Goal: Task Accomplishment & Management: Manage account settings

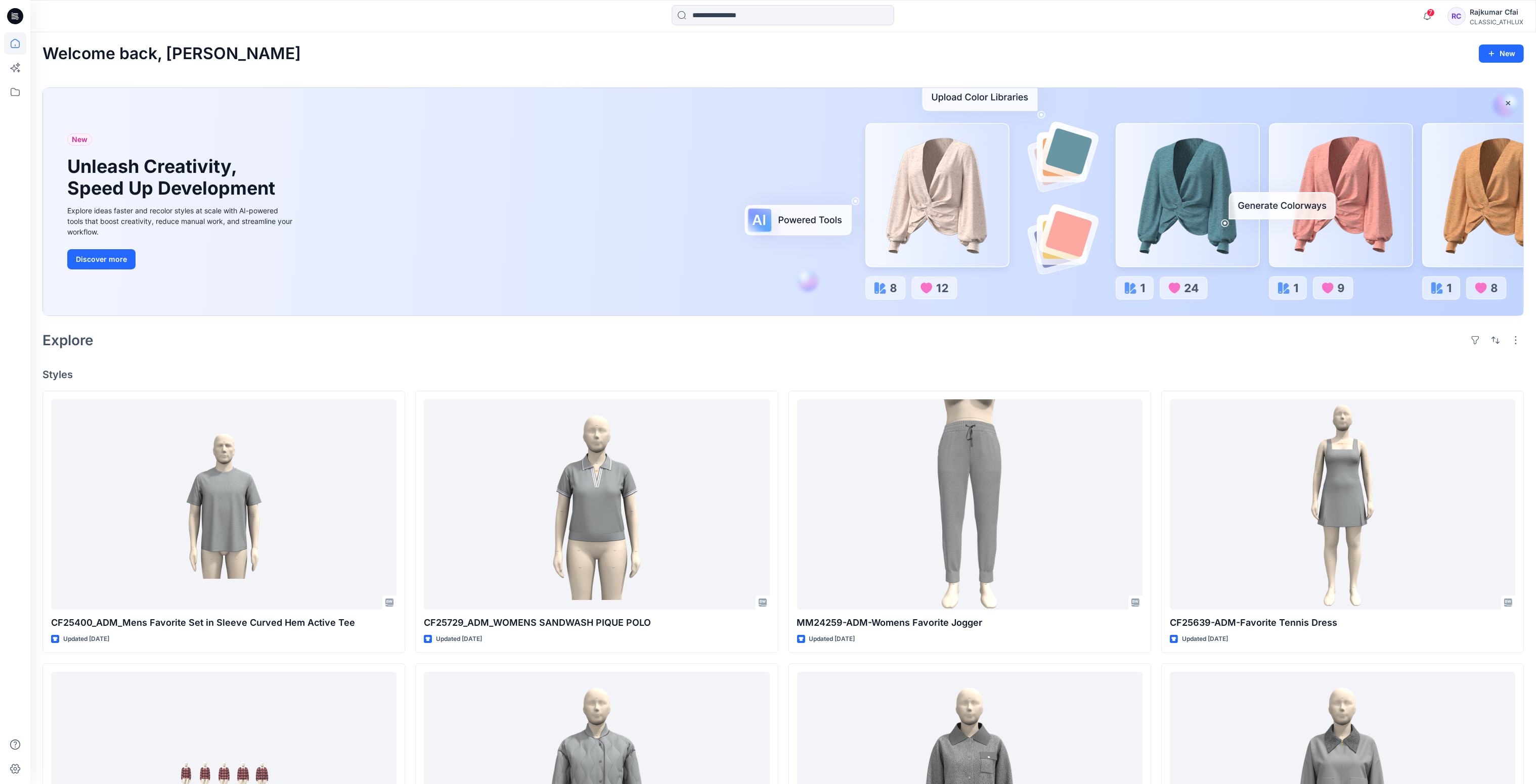
click at [335, 350] on div "Explore" at bounding box center [783, 340] width 1481 height 24
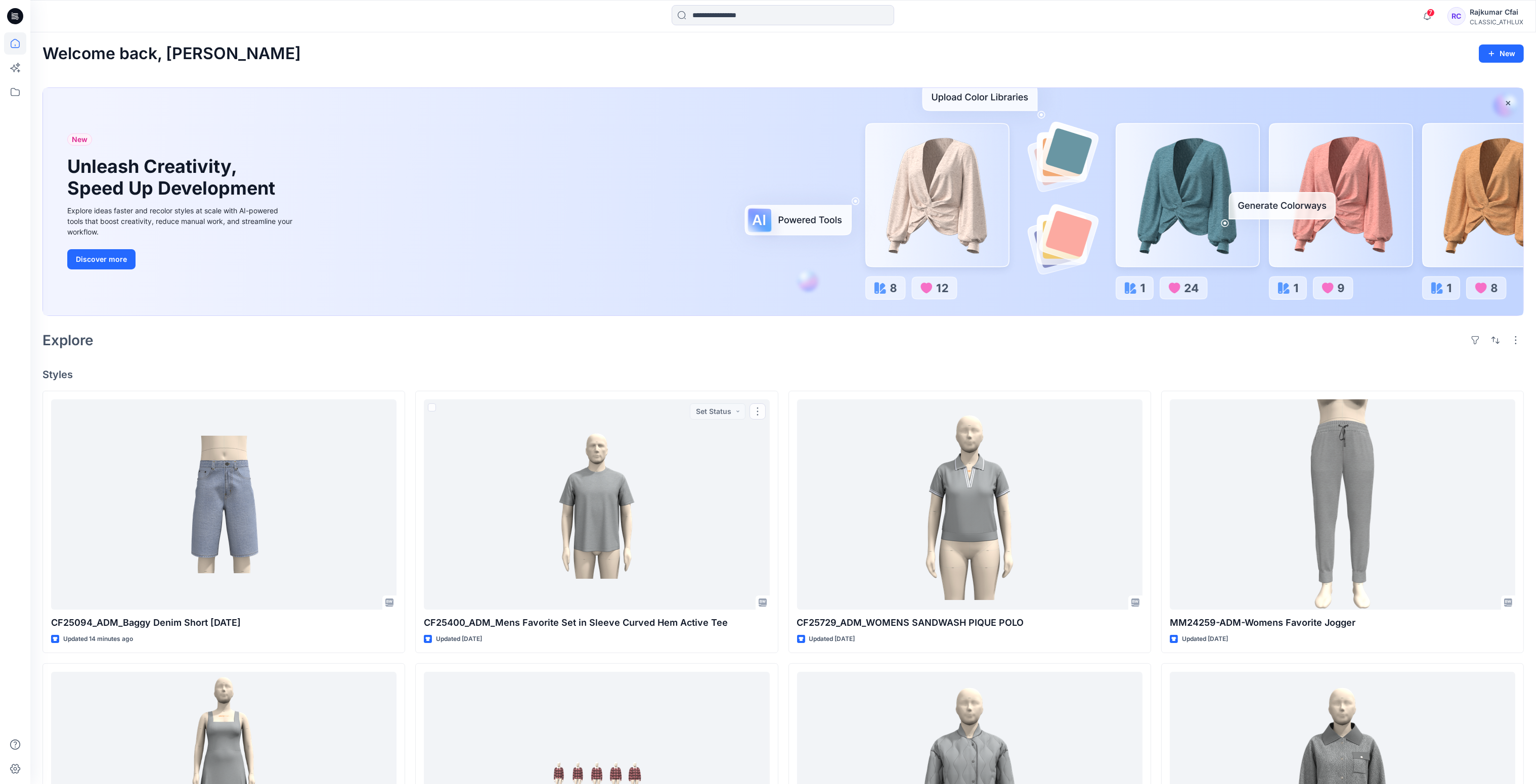
click at [604, 350] on div "Explore" at bounding box center [783, 340] width 1481 height 24
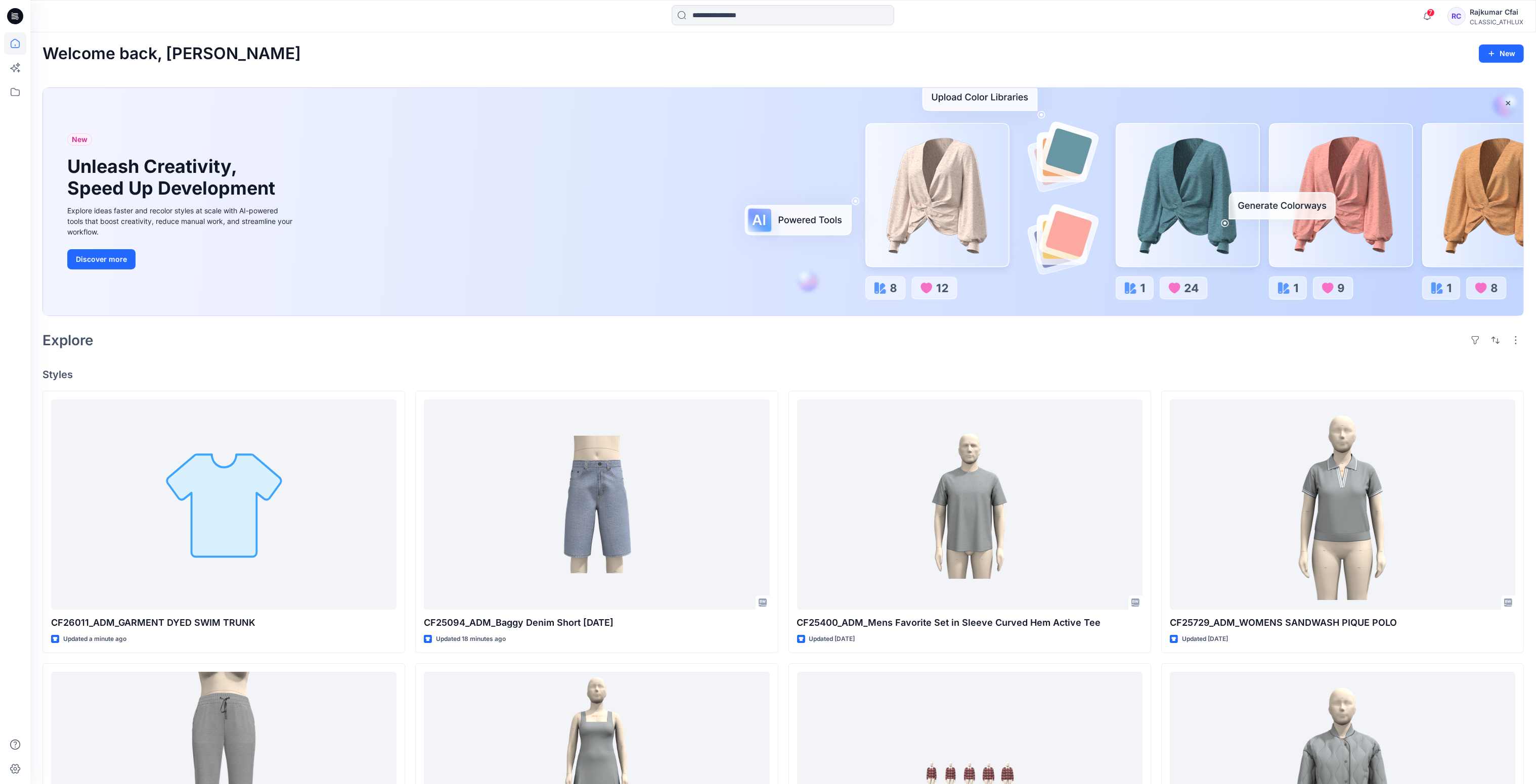
click at [587, 352] on div "Explore" at bounding box center [783, 340] width 1481 height 24
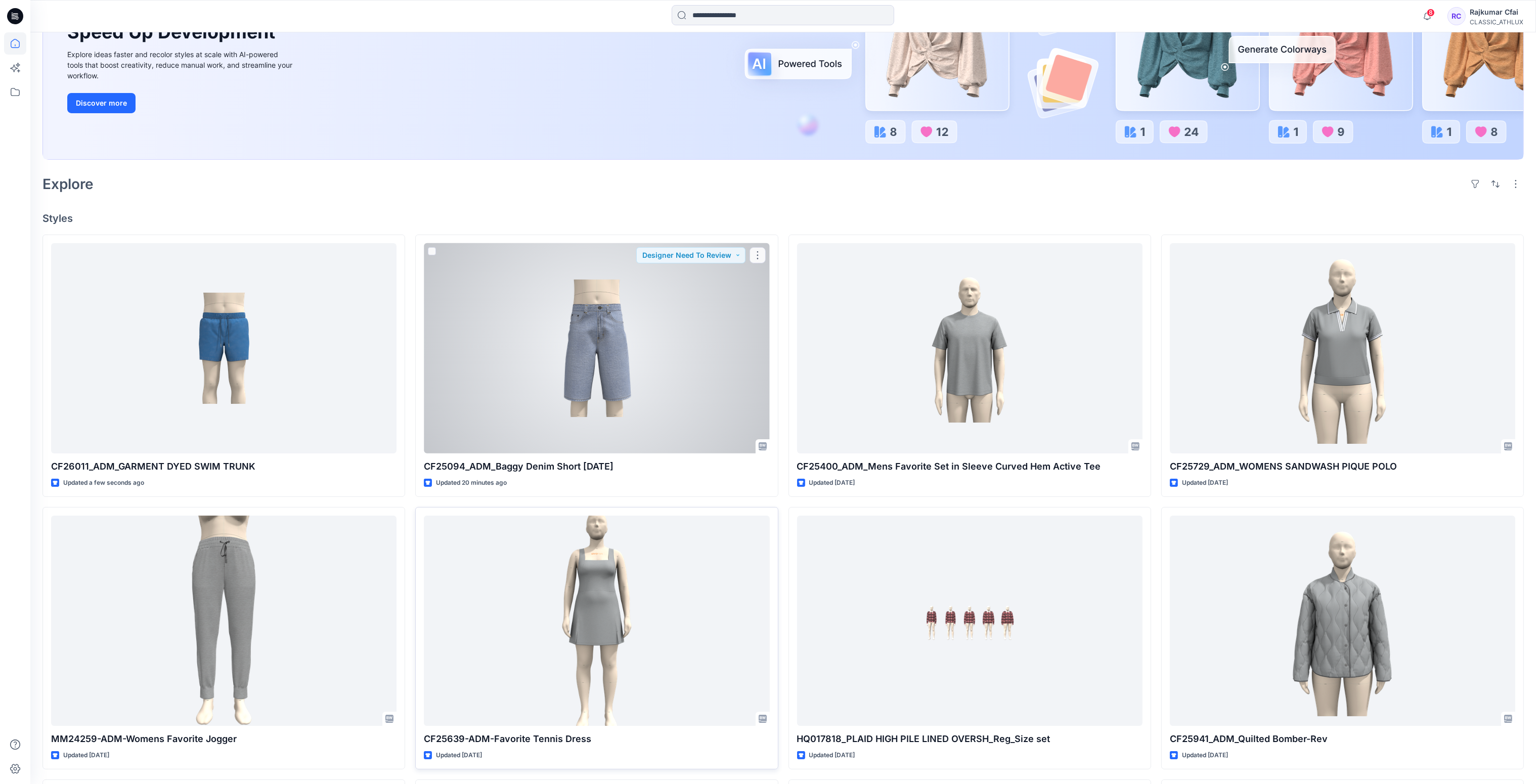
scroll to position [143, 0]
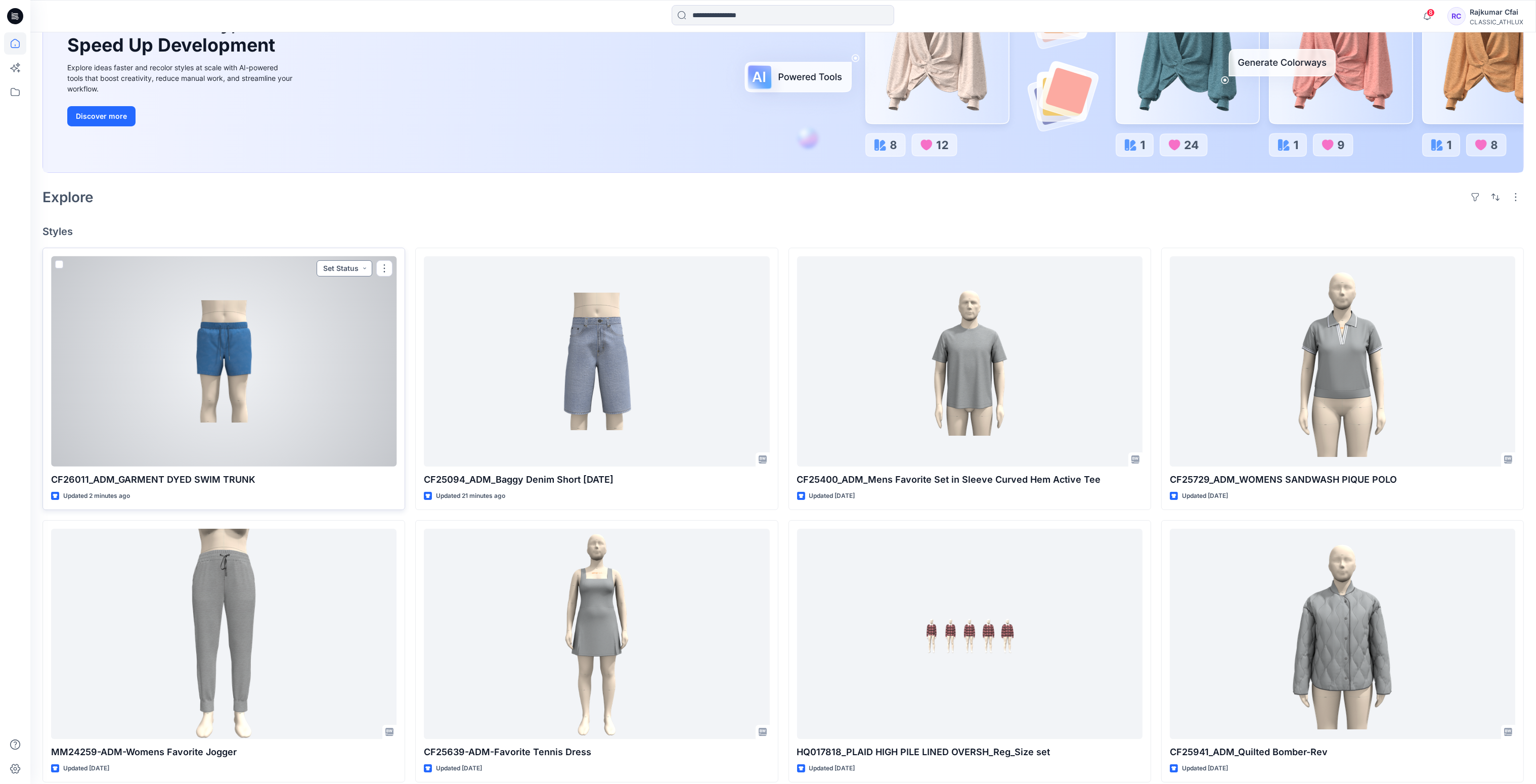
click at [365, 266] on button "Set Status" at bounding box center [345, 268] width 56 height 16
click at [335, 377] on p "Designer Need To Review" at bounding box center [330, 382] width 56 height 13
click at [315, 366] on div at bounding box center [224, 361] width 345 height 211
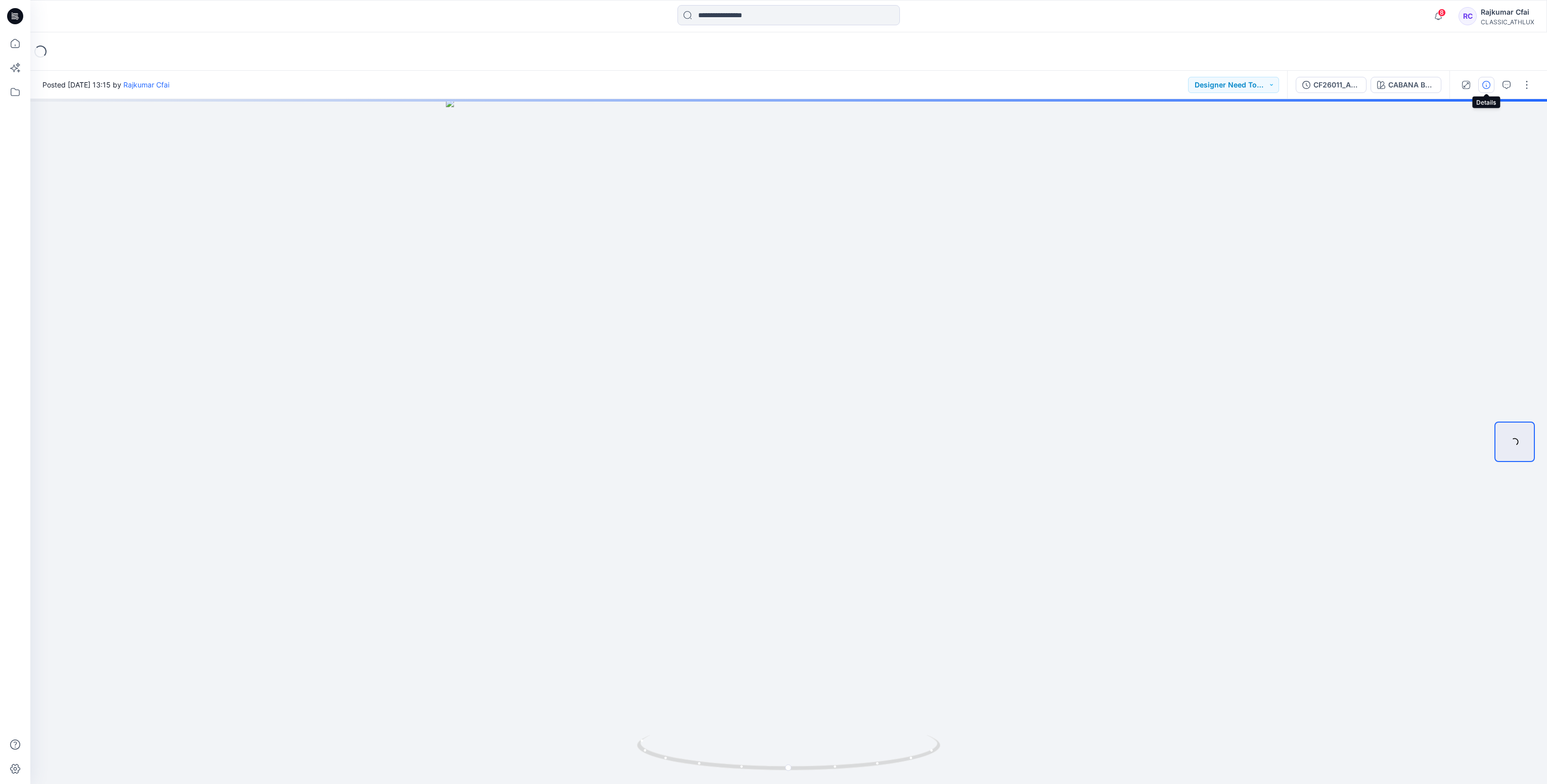
click at [1486, 83] on icon "button" at bounding box center [1486, 85] width 8 height 8
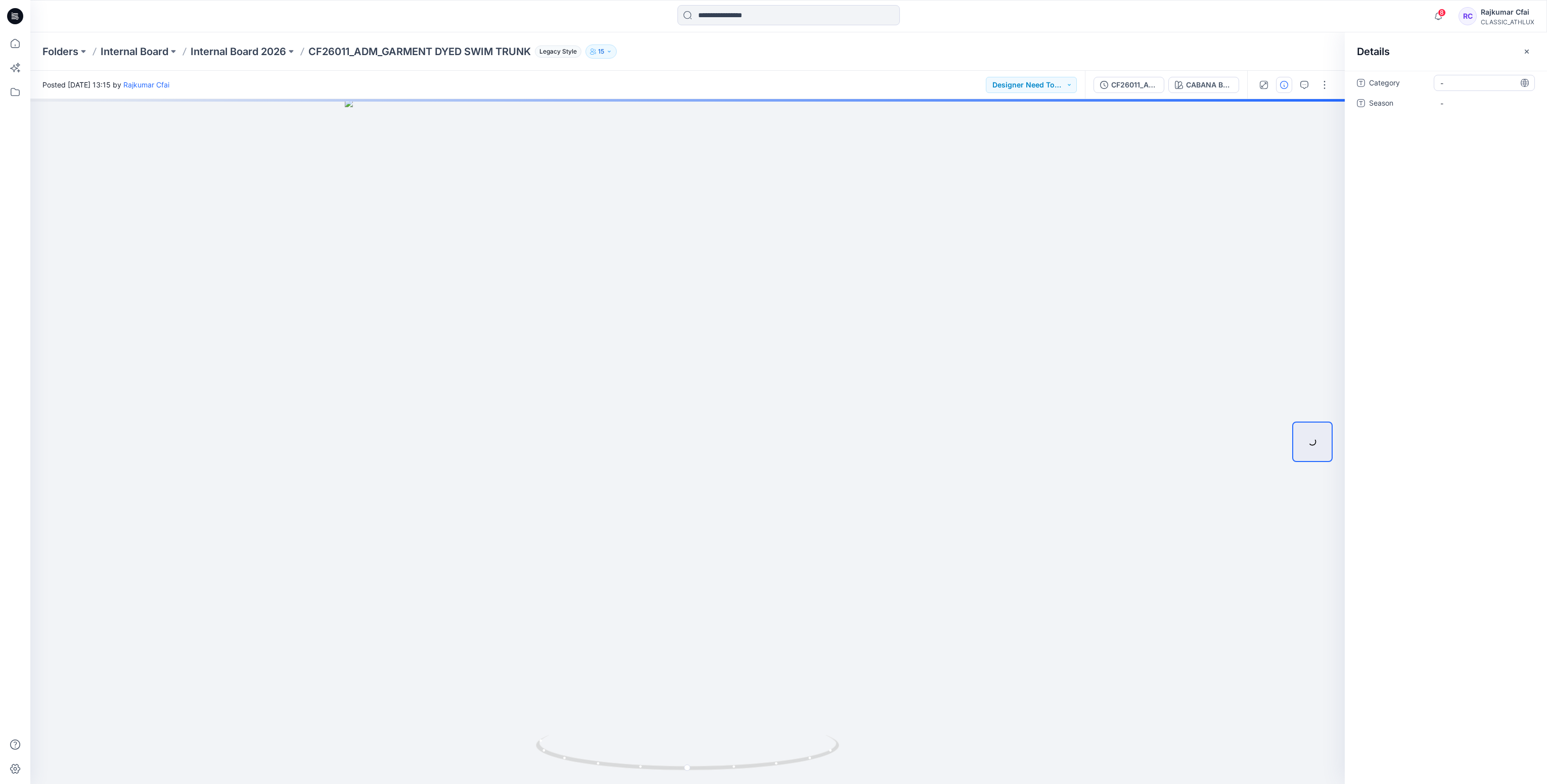
click at [1468, 88] on span "-" at bounding box center [1484, 83] width 88 height 11
type textarea "*******"
click at [1462, 86] on span "-" at bounding box center [1484, 83] width 88 height 11
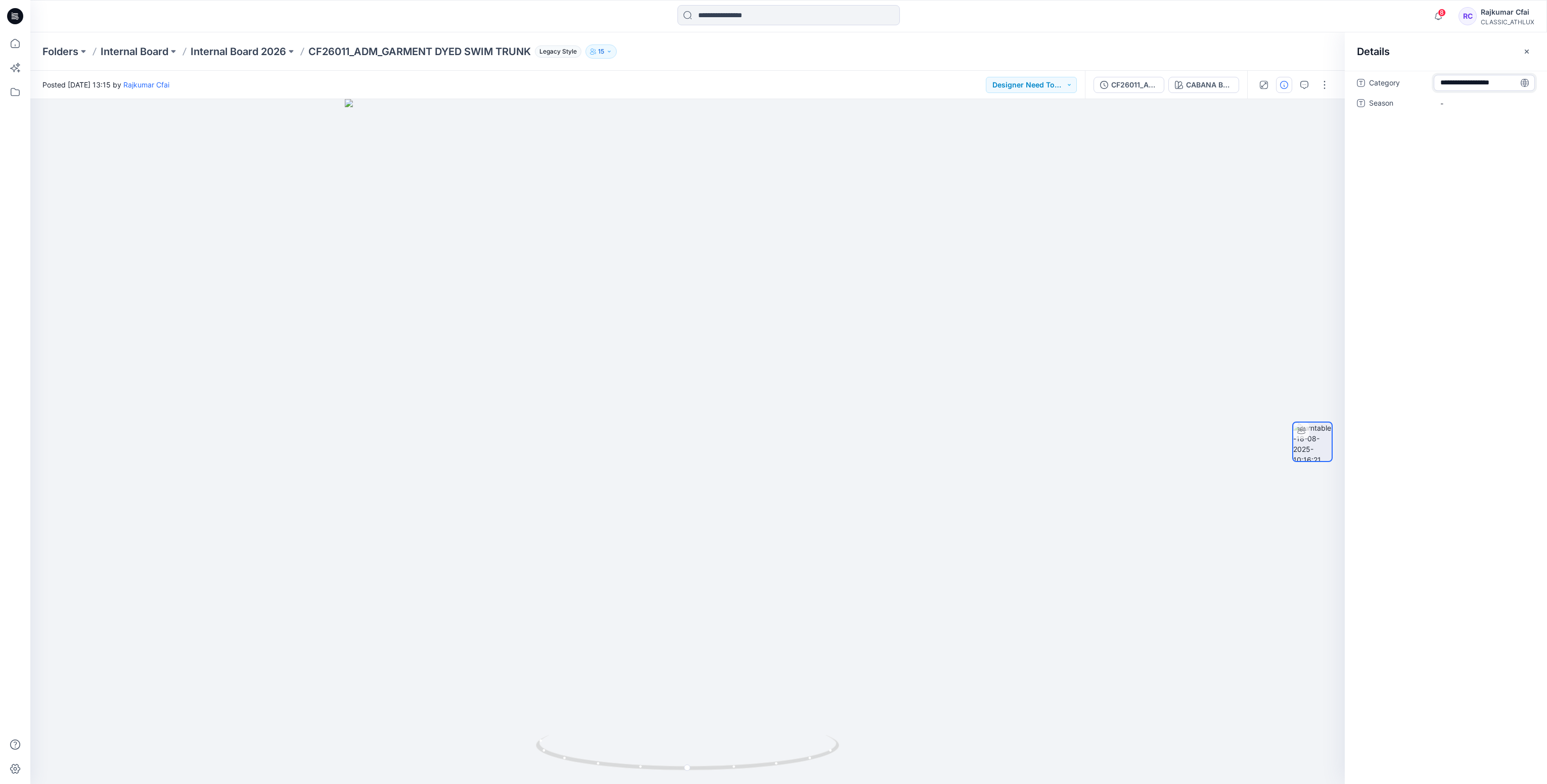
type textarea "**********"
click at [1464, 99] on span "-" at bounding box center [1484, 103] width 88 height 11
type textarea "*****"
click at [1449, 143] on div "Category Free Assembly, Mens Season S2 26" at bounding box center [1446, 427] width 202 height 713
drag, startPoint x: 768, startPoint y: 769, endPoint x: 748, endPoint y: 578, distance: 192.0
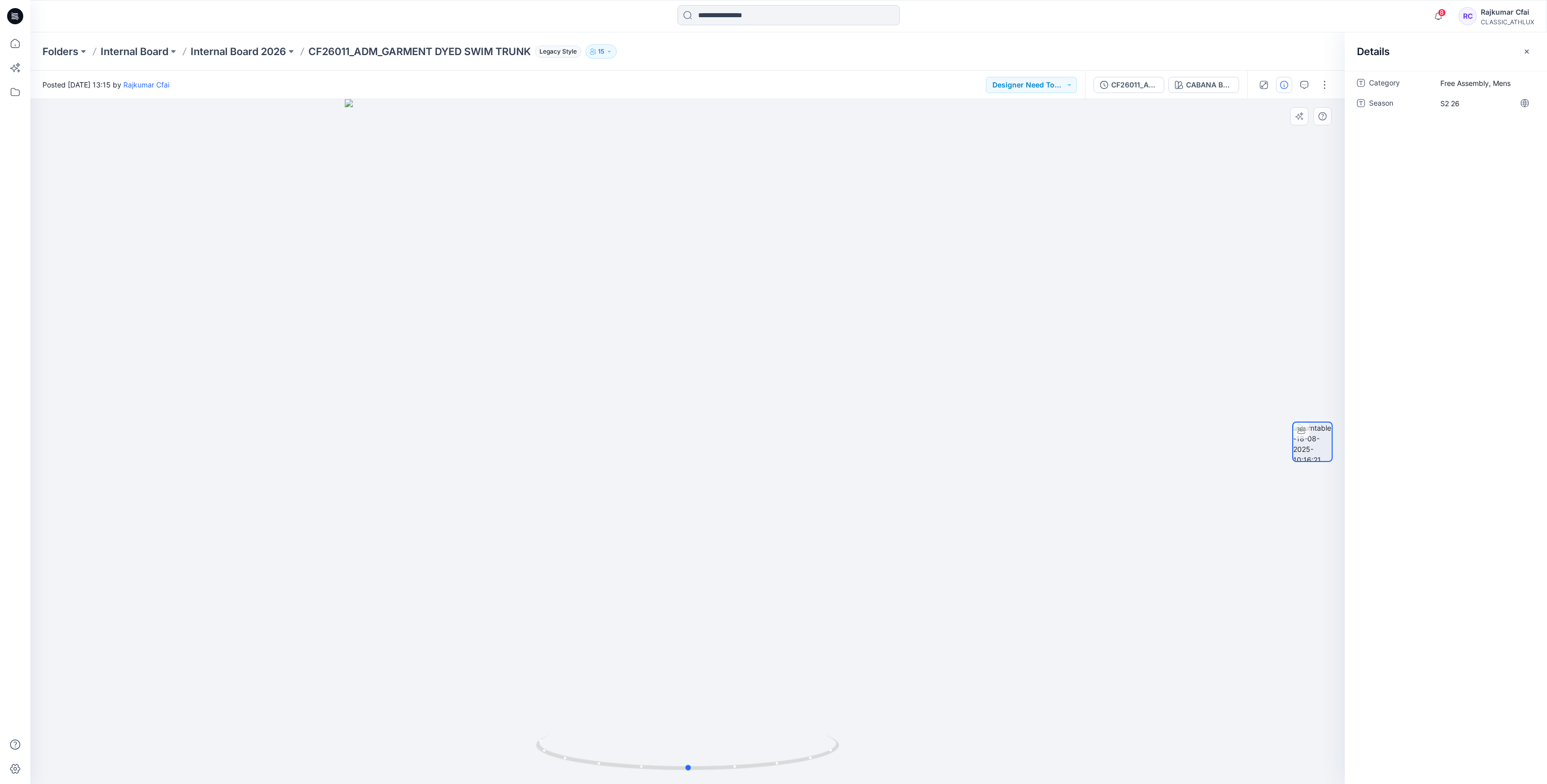
click at [770, 689] on div at bounding box center [687, 441] width 1314 height 685
click at [1208, 85] on div "CABANA BLUE" at bounding box center [1210, 85] width 47 height 11
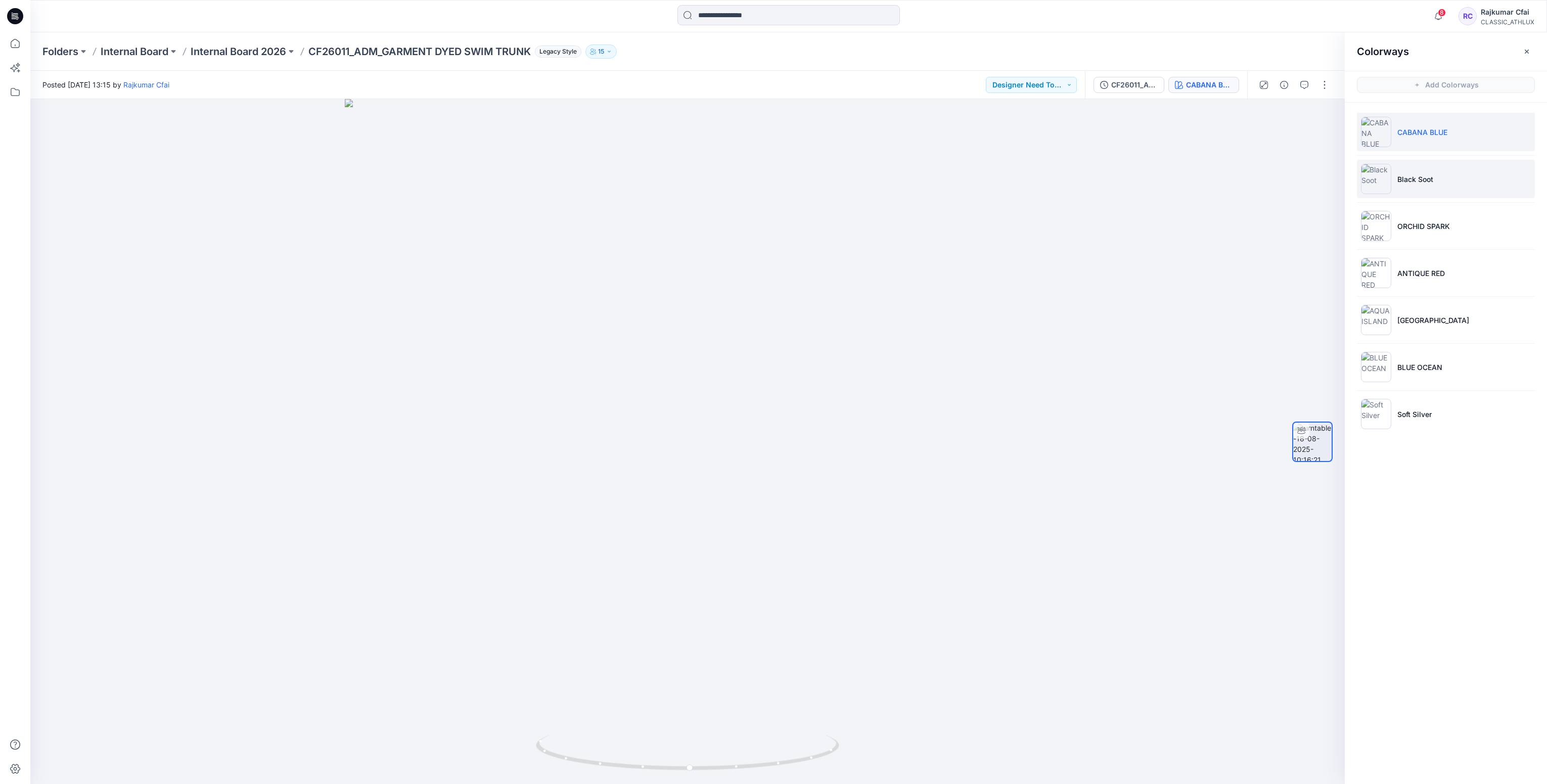
click at [1409, 181] on p "Black Soot" at bounding box center [1415, 179] width 36 height 11
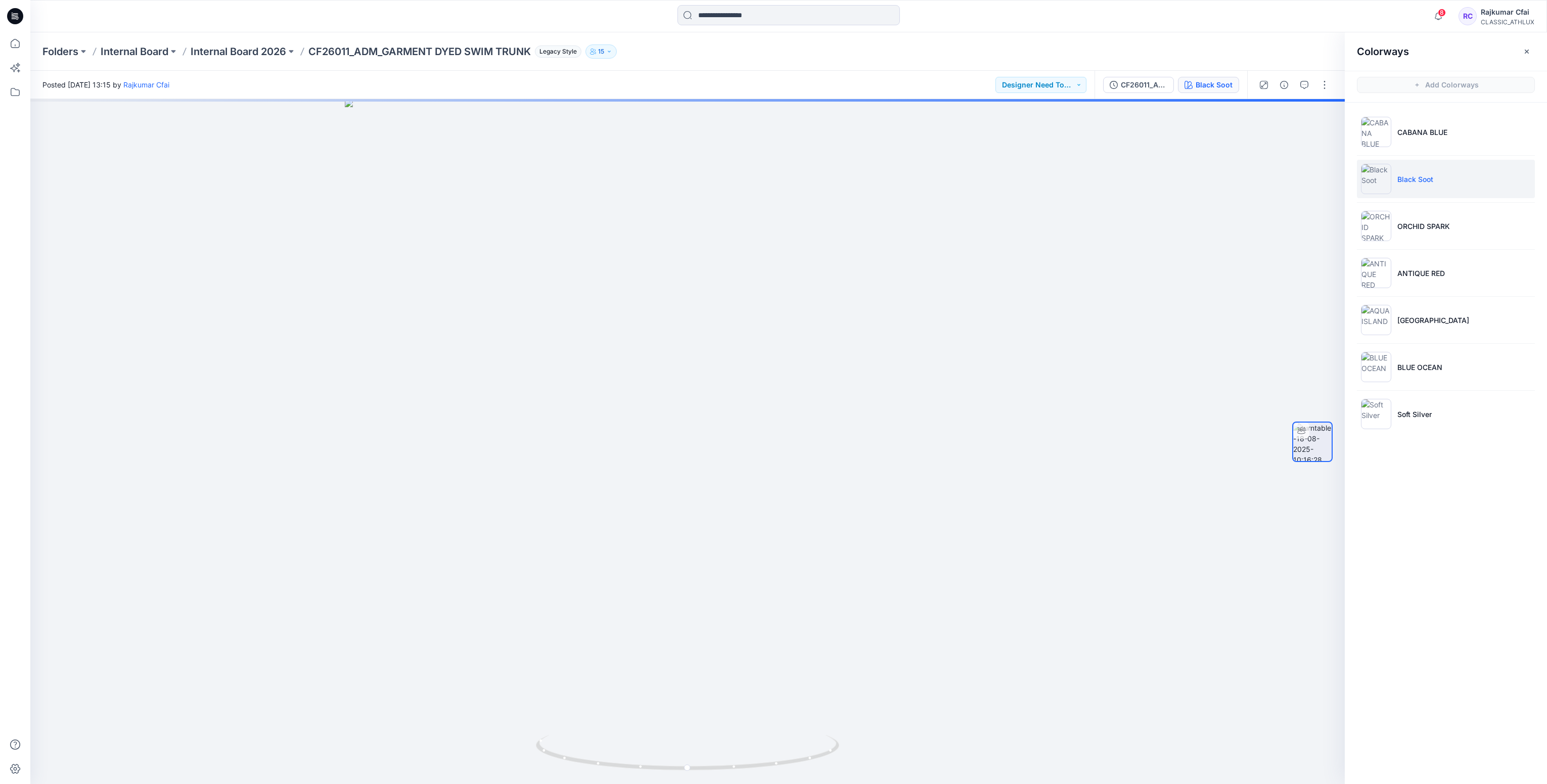
click at [1417, 176] on p "Black Soot" at bounding box center [1415, 179] width 36 height 11
click at [1418, 135] on p "CABANA BLUE" at bounding box center [1422, 132] width 50 height 11
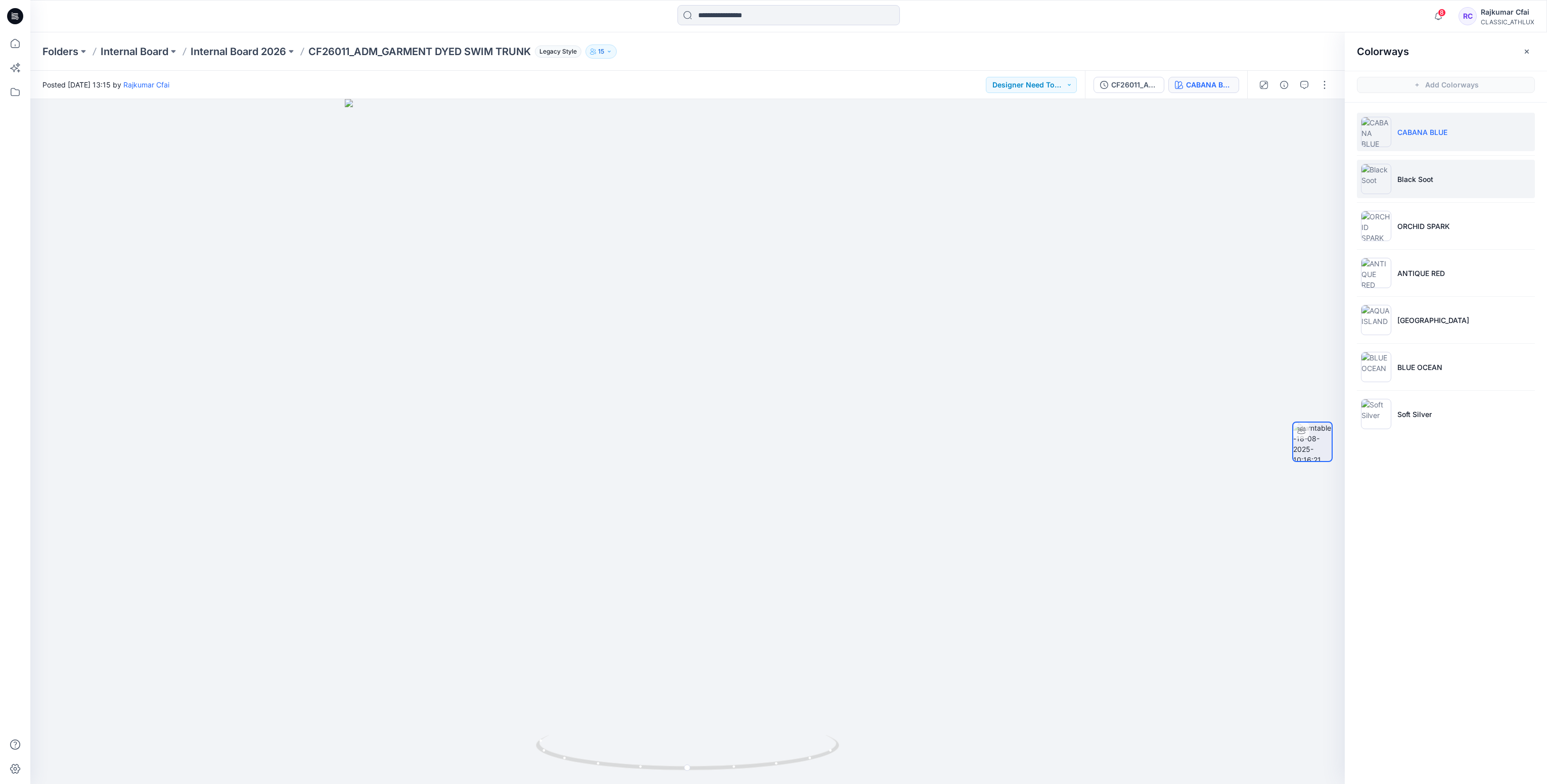
click at [1420, 173] on li "Black Soot" at bounding box center [1445, 178] width 178 height 39
drag, startPoint x: 810, startPoint y: 758, endPoint x: 537, endPoint y: 749, distance: 273.1
click at [1400, 230] on p "ORCHID SPARK" at bounding box center [1423, 226] width 53 height 11
drag, startPoint x: 786, startPoint y: 767, endPoint x: 472, endPoint y: 745, distance: 314.8
click at [472, 745] on div at bounding box center [687, 441] width 1314 height 685
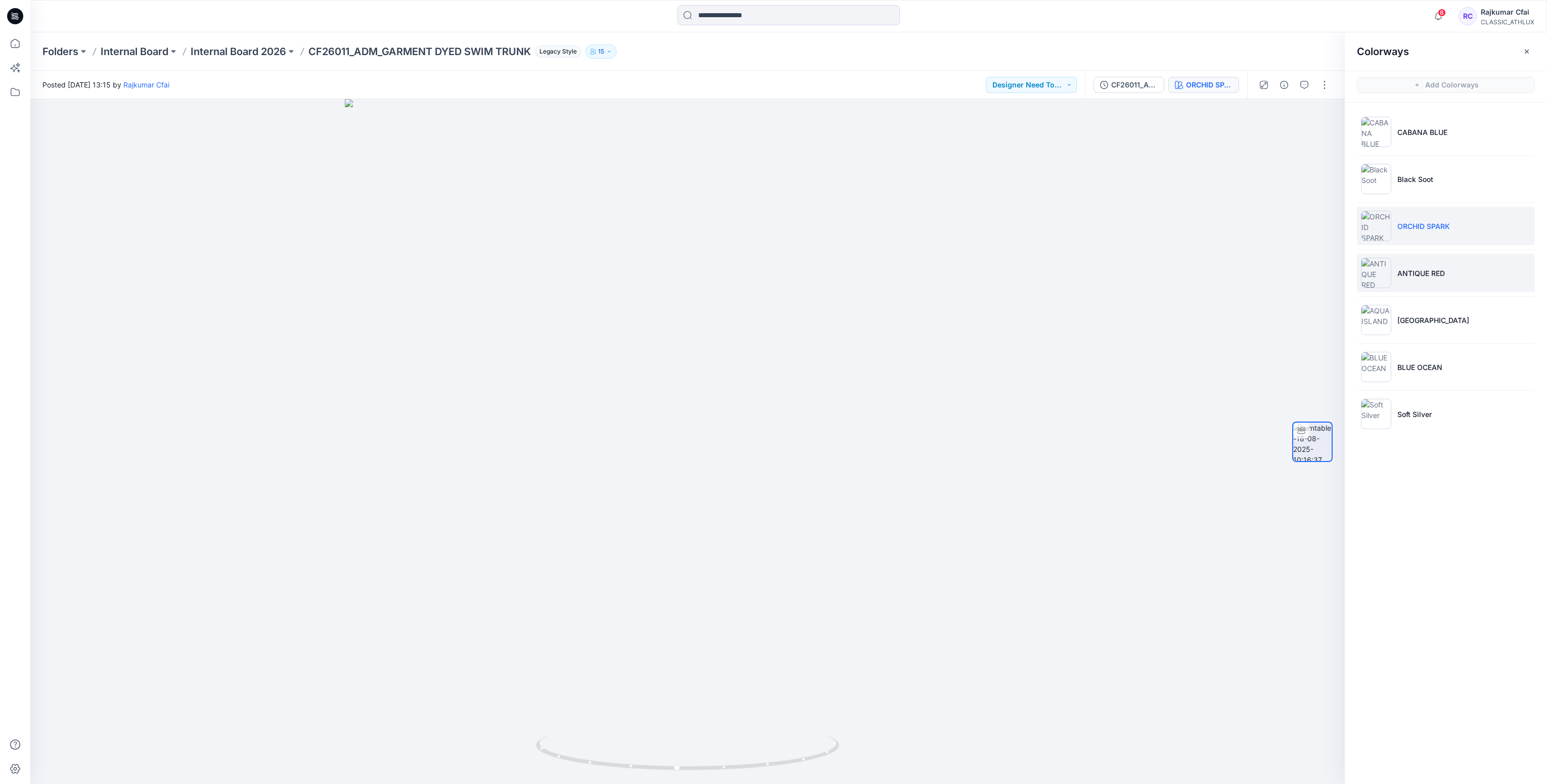
click at [1420, 273] on p "ANTIQUE RED" at bounding box center [1420, 273] width 48 height 11
click at [1404, 314] on li "AQUA ISLAND" at bounding box center [1445, 320] width 178 height 39
drag, startPoint x: 735, startPoint y: 770, endPoint x: 468, endPoint y: 745, distance: 268.2
click at [465, 749] on div at bounding box center [687, 441] width 1314 height 685
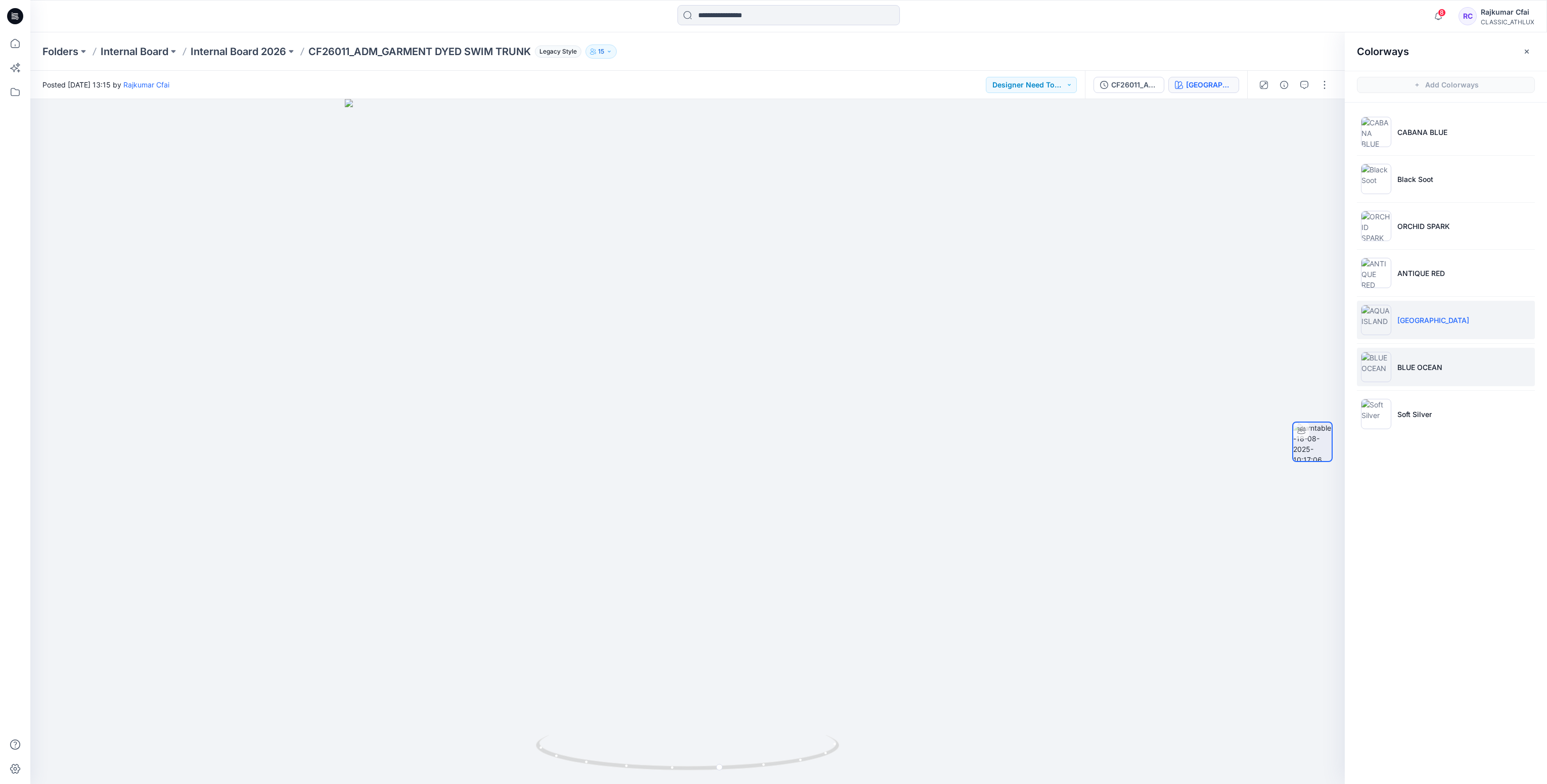
click at [1412, 364] on p "BLUE OCEAN" at bounding box center [1420, 367] width 45 height 11
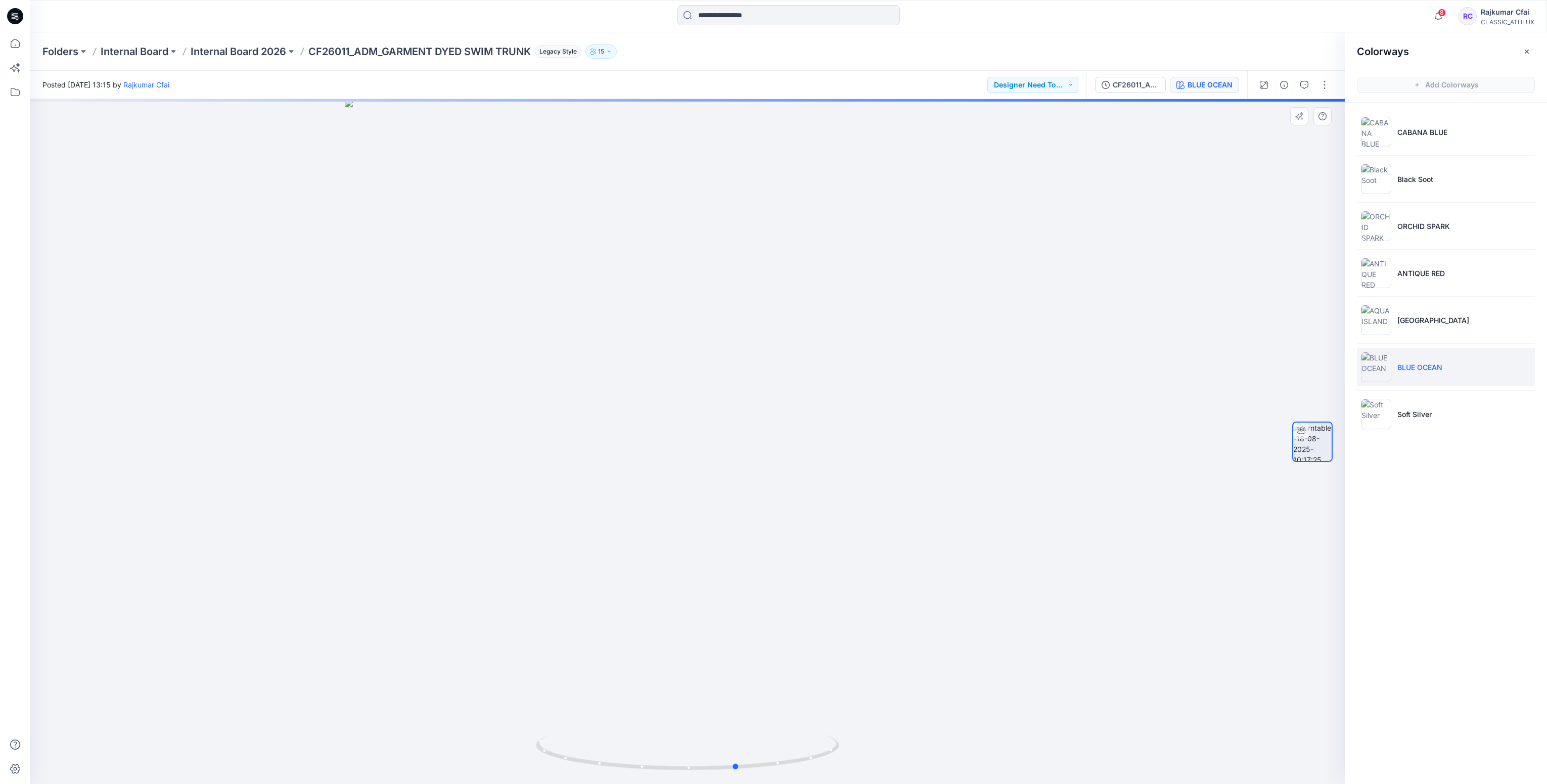
drag, startPoint x: 772, startPoint y: 765, endPoint x: 466, endPoint y: 742, distance: 306.9
click at [513, 749] on div at bounding box center [687, 441] width 1314 height 685
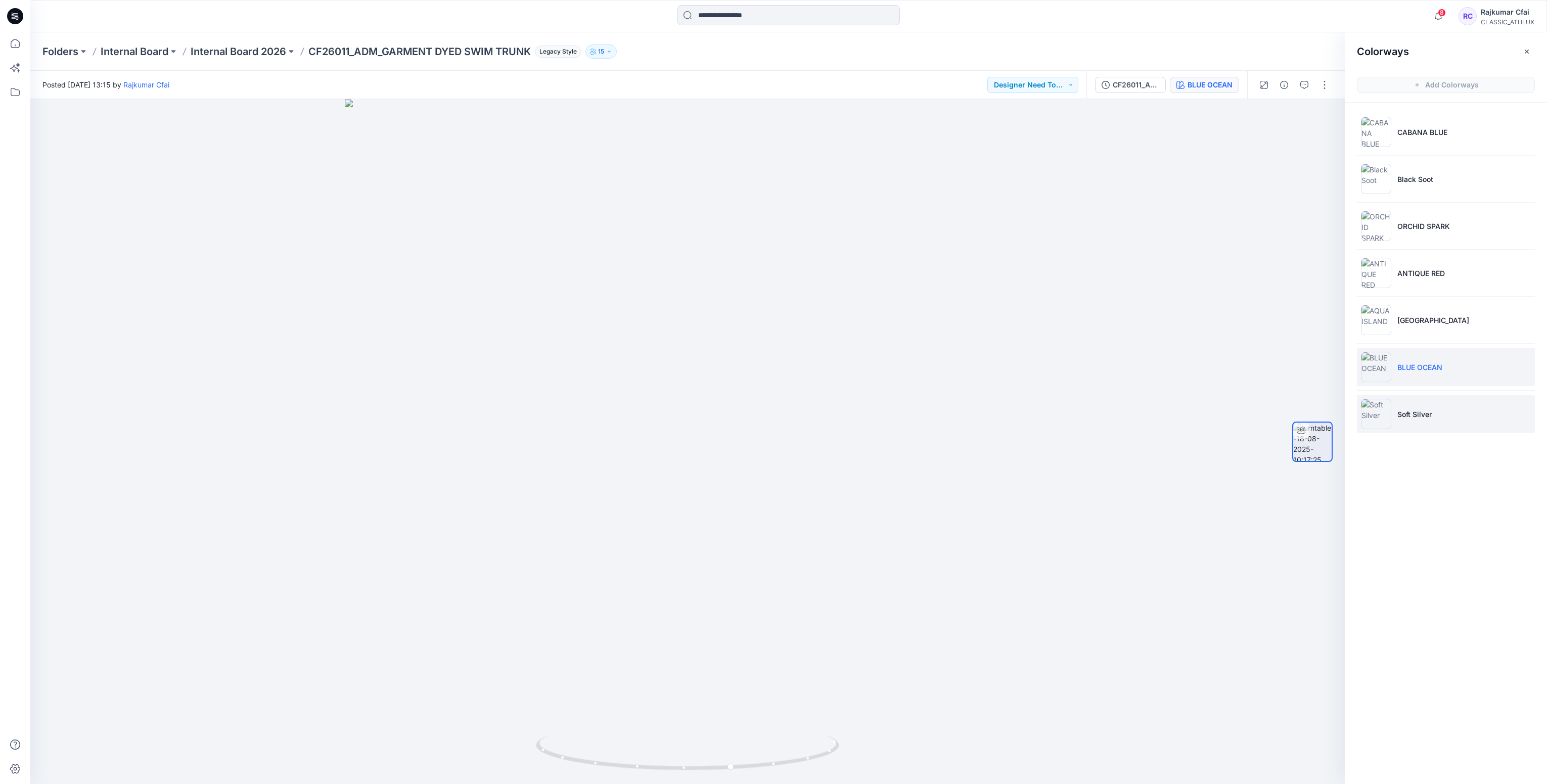
click at [1408, 416] on p "Soft Silver" at bounding box center [1414, 414] width 34 height 11
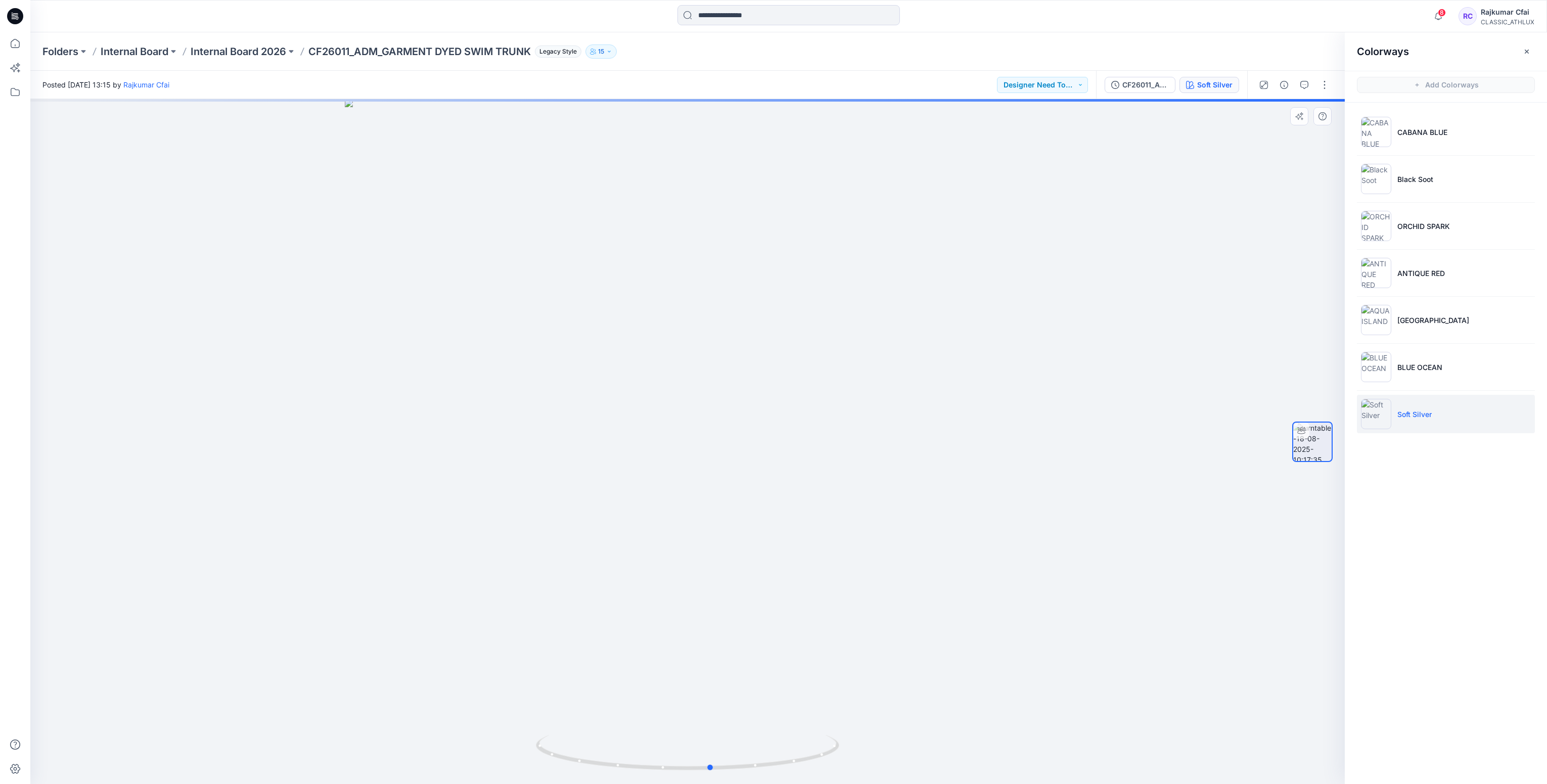
drag, startPoint x: 720, startPoint y: 768, endPoint x: 437, endPoint y: 742, distance: 284.2
click at [438, 745] on div at bounding box center [687, 441] width 1314 height 685
click at [18, 18] on icon at bounding box center [15, 16] width 16 height 16
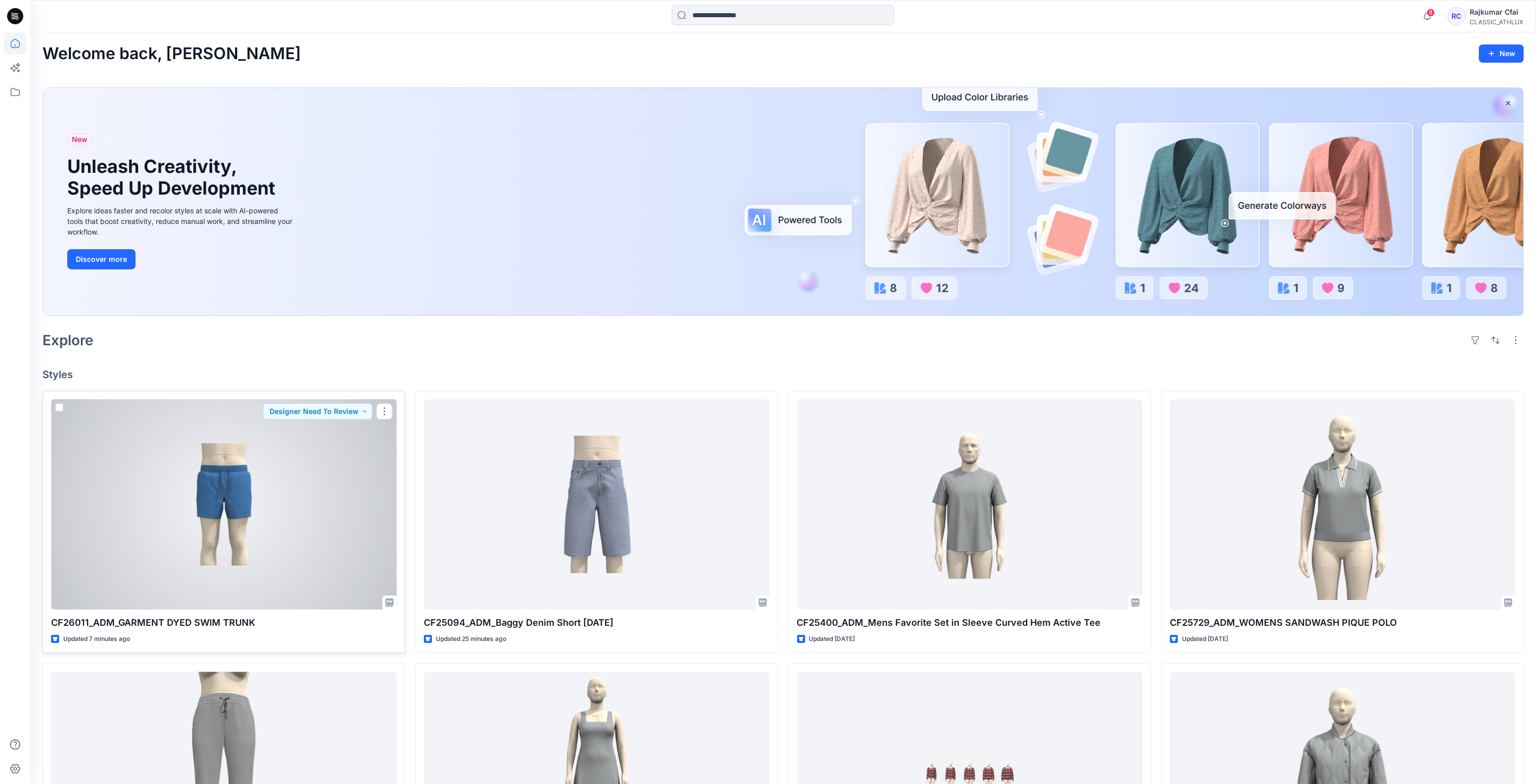
click at [289, 505] on div at bounding box center [224, 505] width 345 height 211
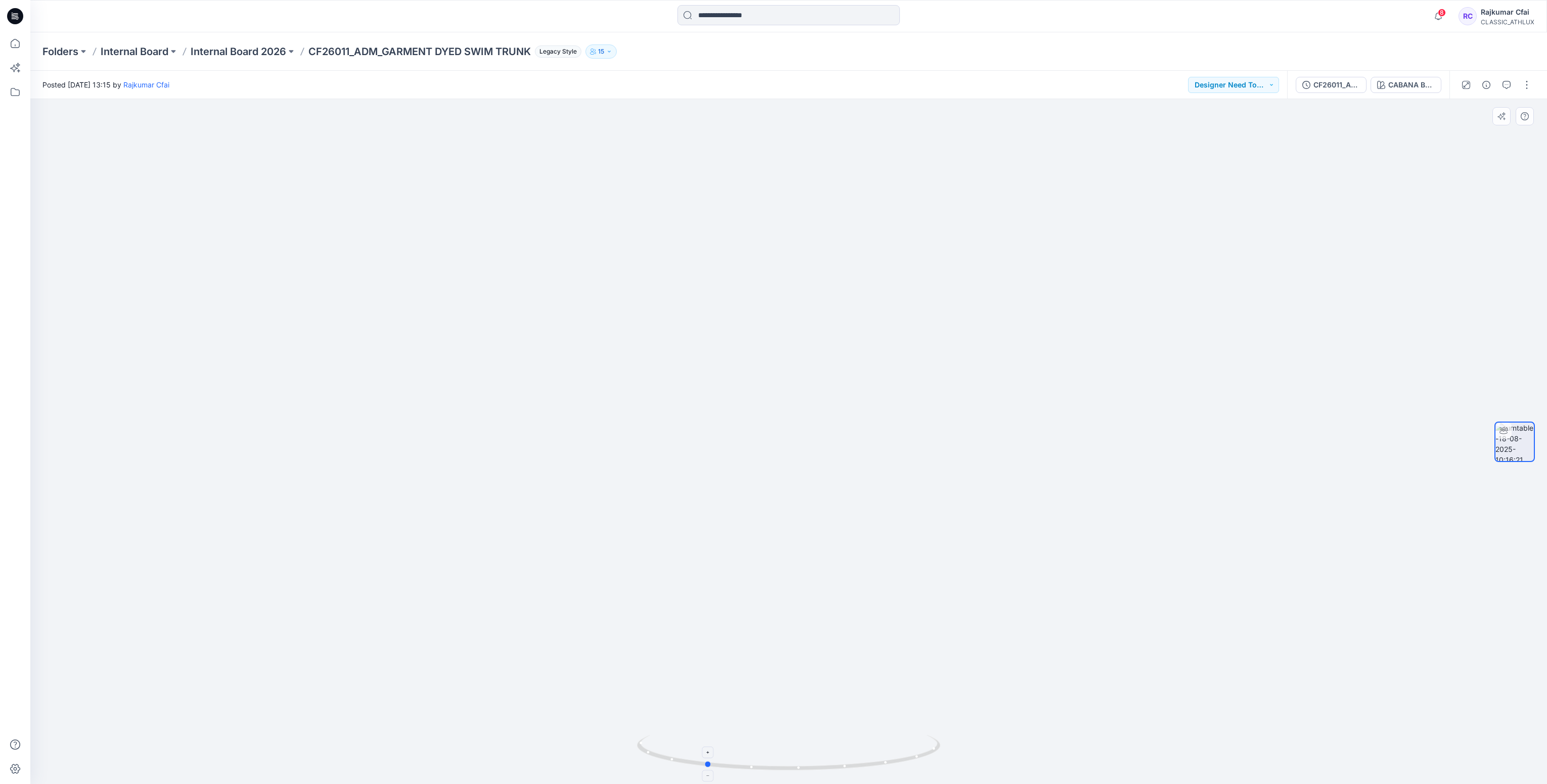
drag, startPoint x: 850, startPoint y: 771, endPoint x: 767, endPoint y: 773, distance: 83.0
click at [767, 773] on icon at bounding box center [790, 754] width 306 height 38
drag, startPoint x: 845, startPoint y: 769, endPoint x: 602, endPoint y: 558, distance: 321.8
click at [650, 749] on icon at bounding box center [790, 754] width 306 height 38
drag, startPoint x: 310, startPoint y: 48, endPoint x: 537, endPoint y: 60, distance: 227.3
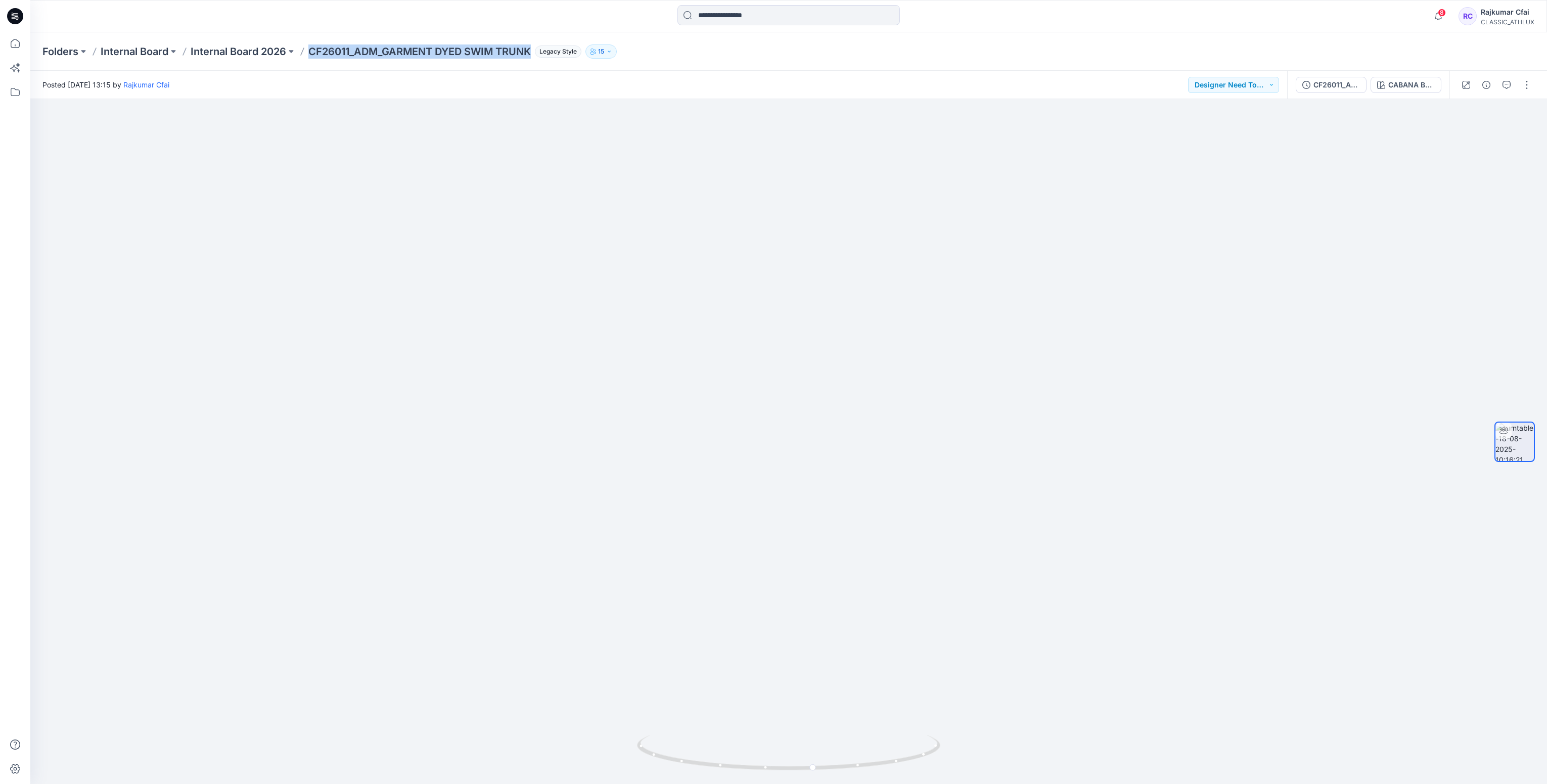
click at [537, 60] on div "Folders Internal Board Internal Board 2026 CF26011_ADM_GARMENT DYED SWIM TRUNK …" at bounding box center [788, 51] width 1517 height 39
drag, startPoint x: 537, startPoint y: 60, endPoint x: 468, endPoint y: 189, distance: 146.3
click at [460, 193] on img at bounding box center [788, 423] width 759 height 722
drag, startPoint x: 1376, startPoint y: 246, endPoint x: 1506, endPoint y: 91, distance: 202.3
click at [1385, 240] on div at bounding box center [788, 441] width 1517 height 685
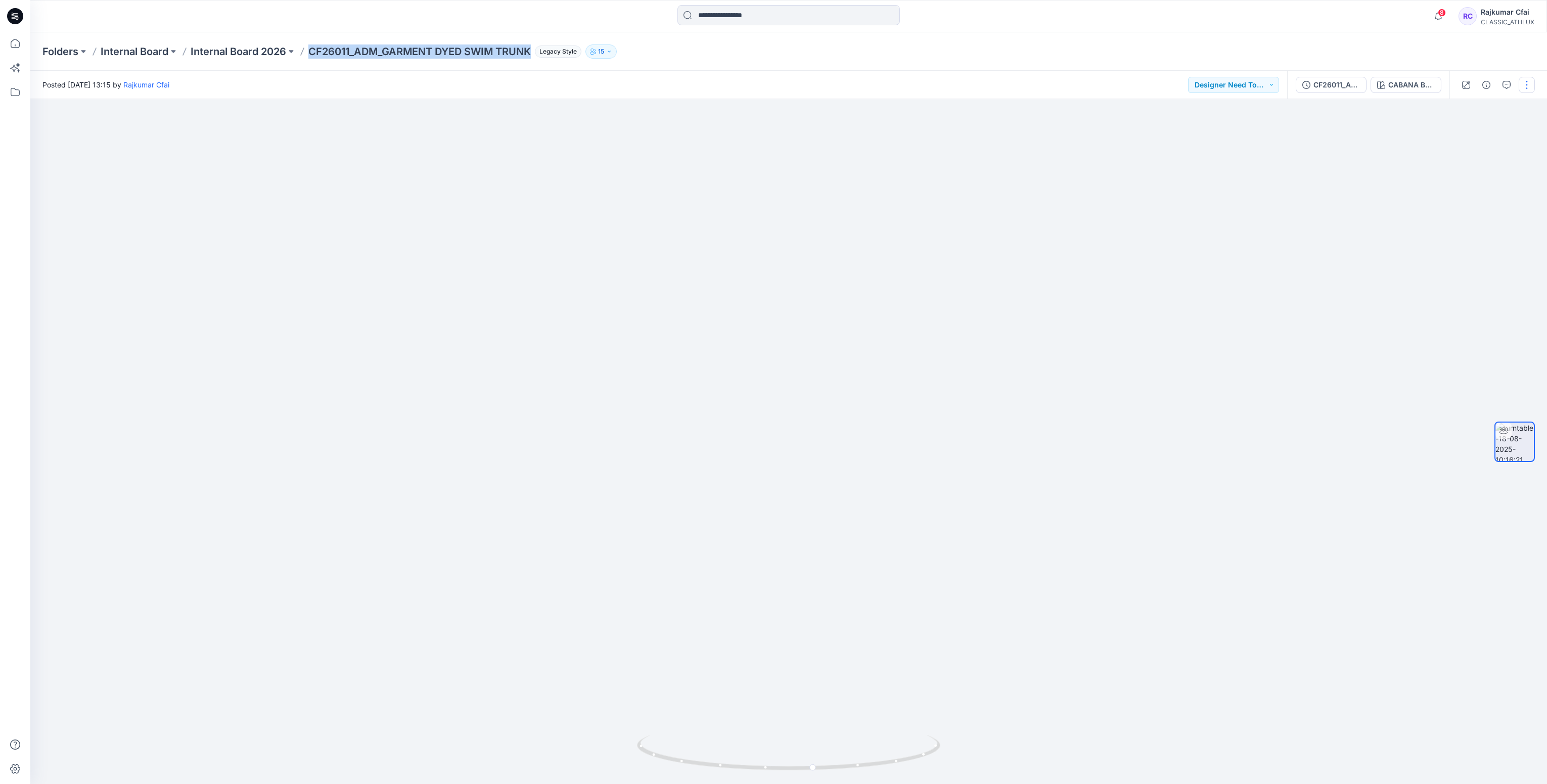
click at [1529, 82] on button "button" at bounding box center [1527, 85] width 16 height 16
click at [1461, 107] on p "Edit" at bounding box center [1462, 108] width 12 height 11
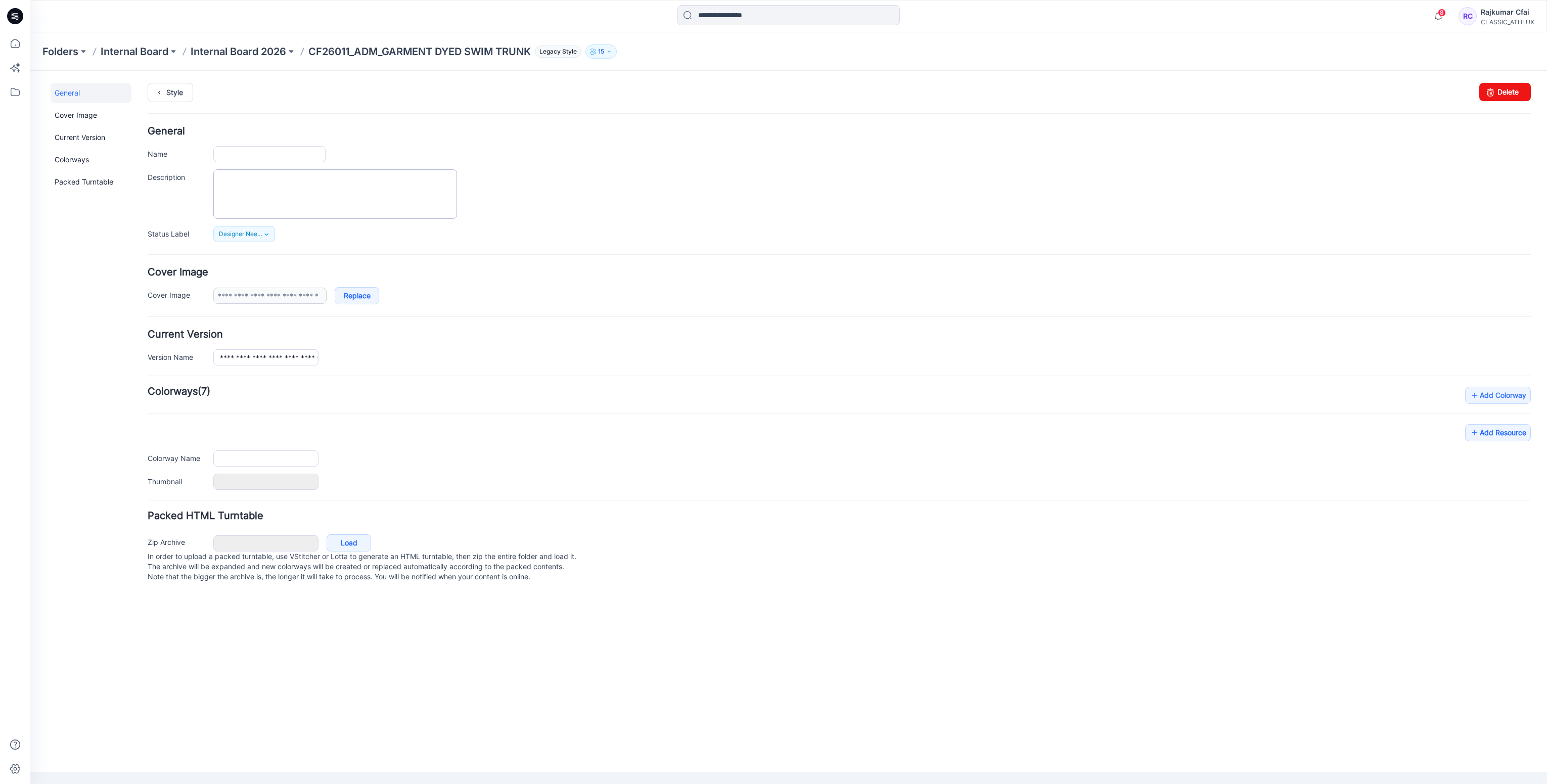
type input "**********"
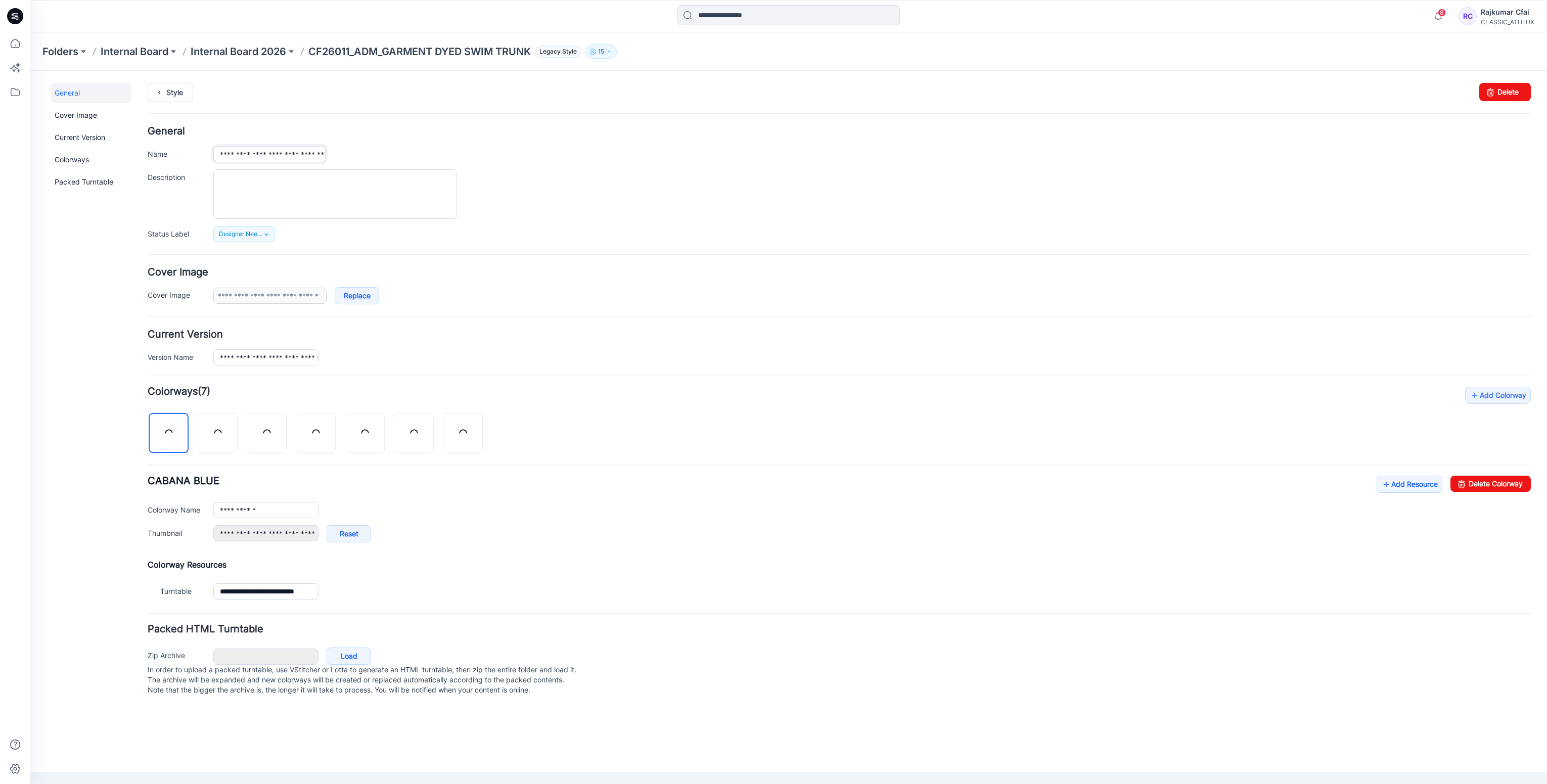
scroll to position [0, 50]
drag, startPoint x: 216, startPoint y: 155, endPoint x: 562, endPoint y: 148, distance: 346.1
click at [562, 148] on div "**********" at bounding box center [872, 154] width 1317 height 16
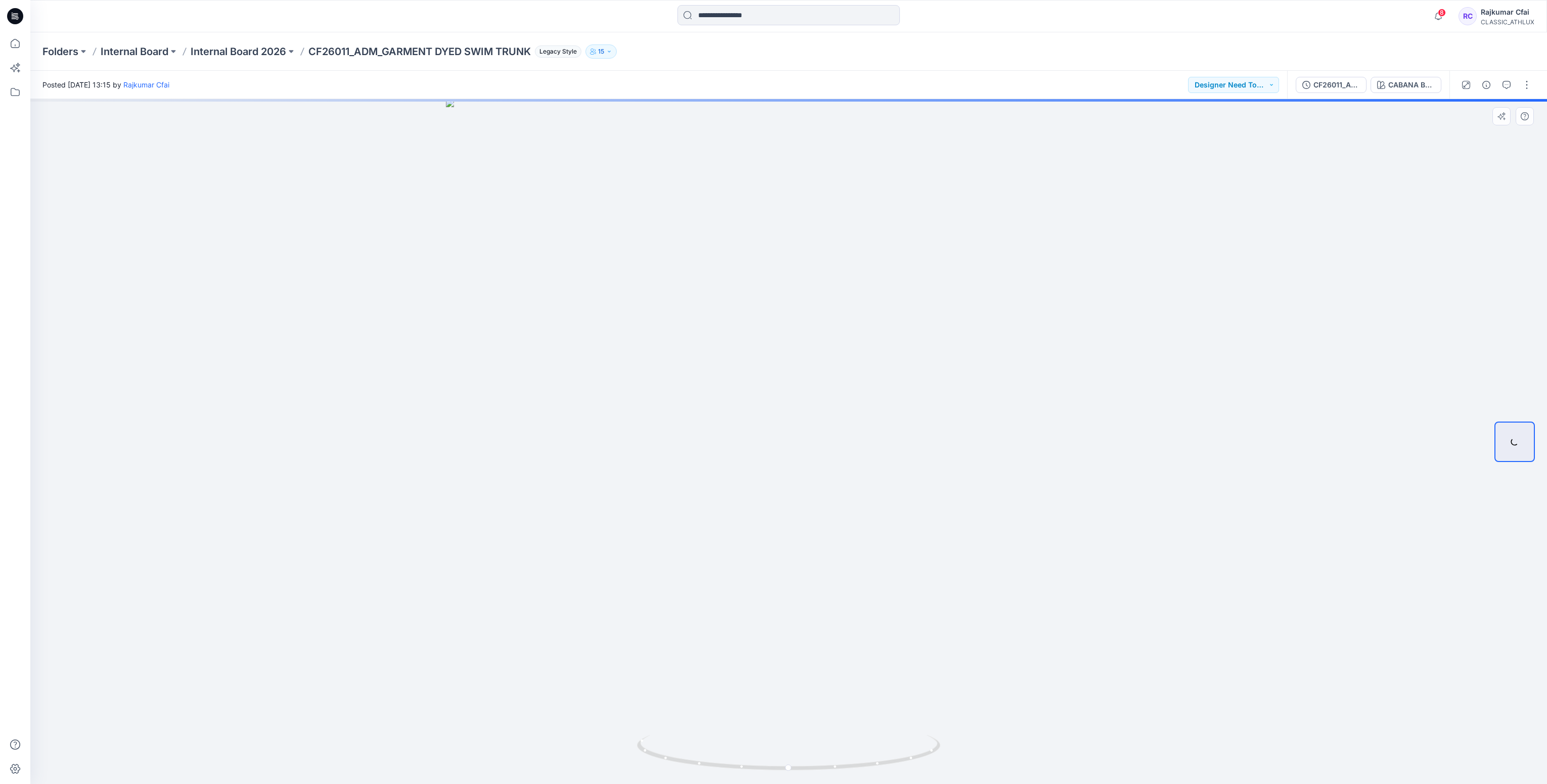
drag, startPoint x: 396, startPoint y: 407, endPoint x: 405, endPoint y: 290, distance: 117.3
click at [394, 404] on div at bounding box center [788, 441] width 1517 height 685
drag, startPoint x: 552, startPoint y: 433, endPoint x: 383, endPoint y: 222, distance: 270.3
click at [550, 430] on div at bounding box center [788, 441] width 1517 height 685
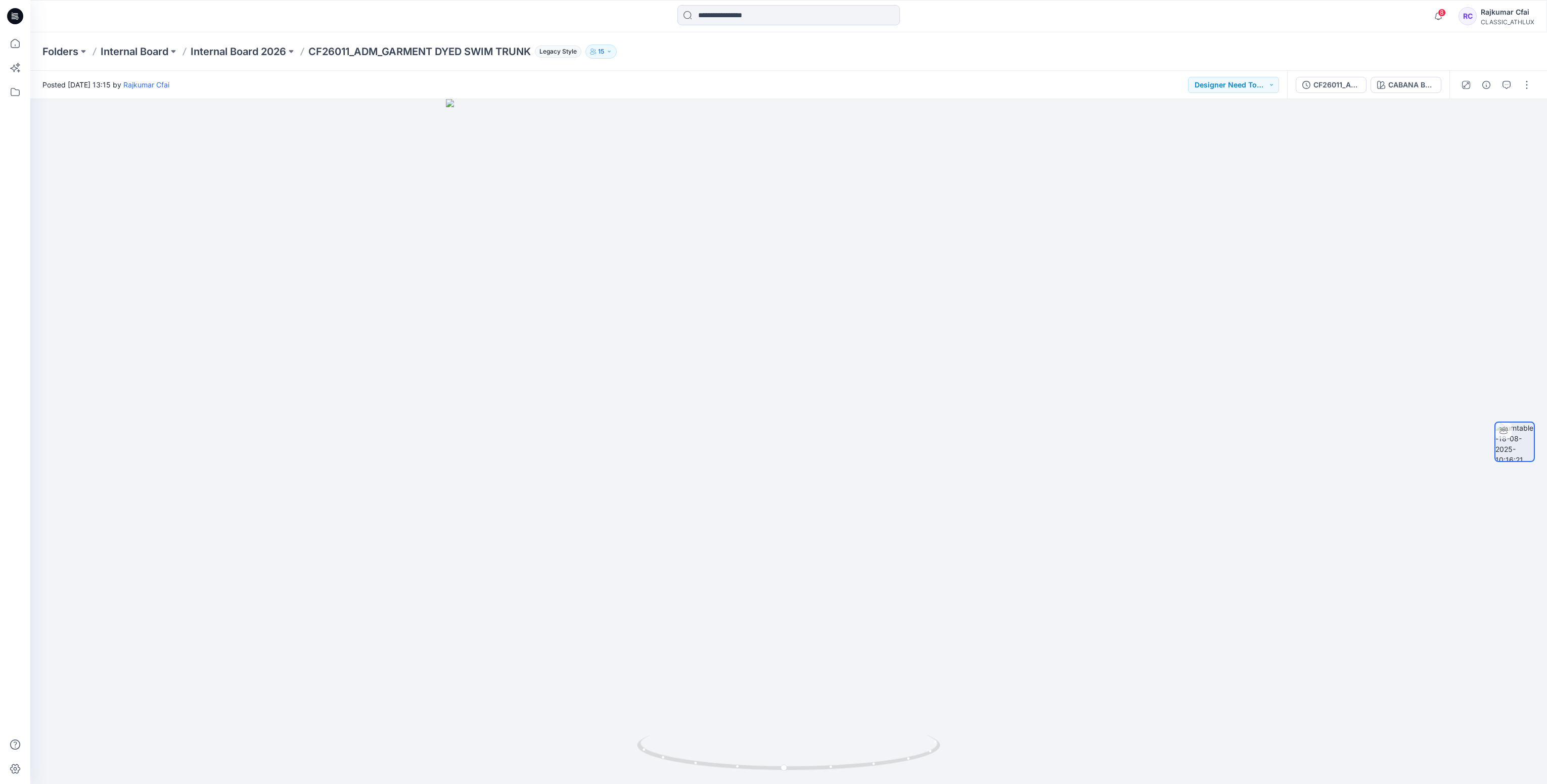
click at [14, 20] on icon at bounding box center [15, 16] width 16 height 16
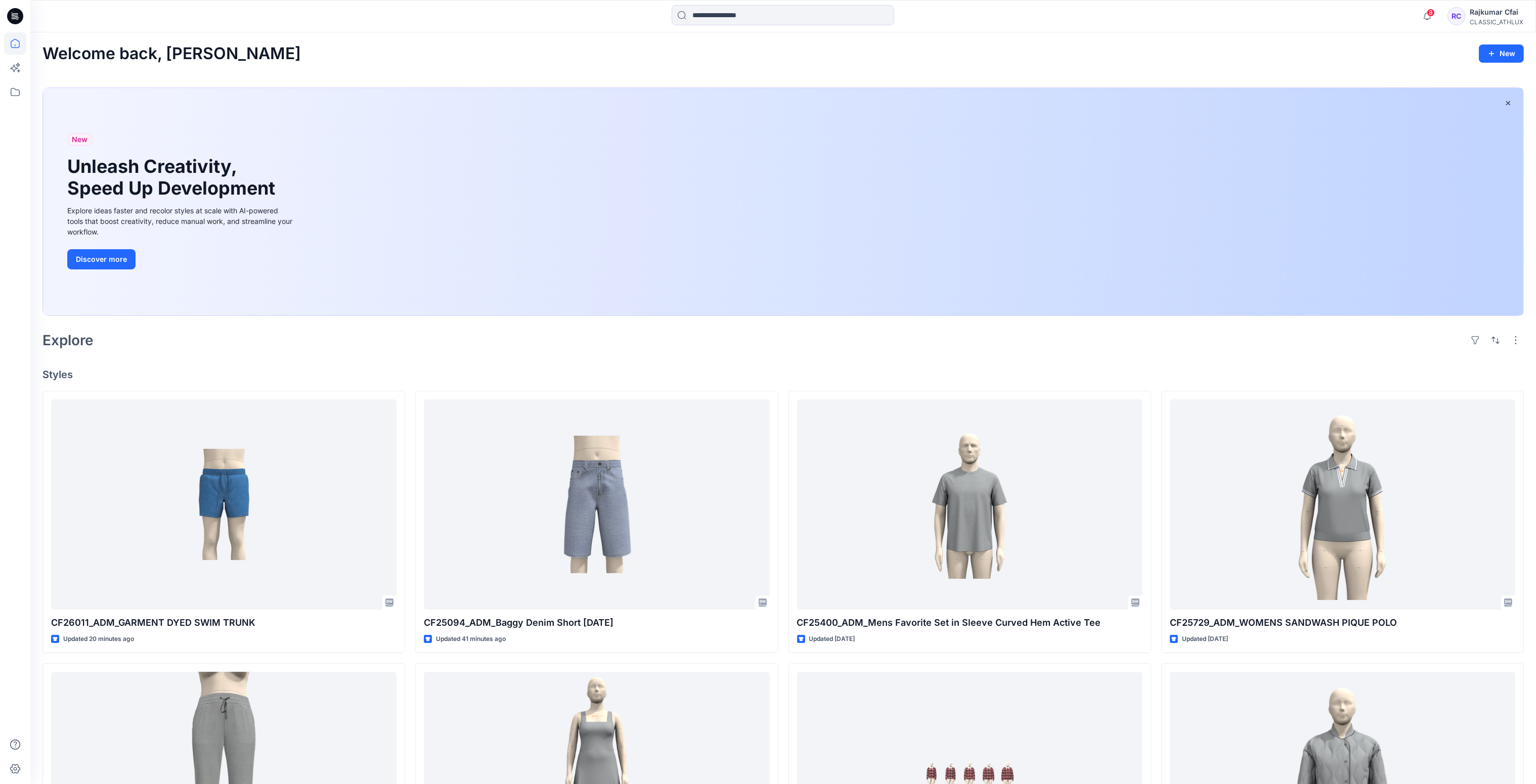
drag, startPoint x: 584, startPoint y: 212, endPoint x: 428, endPoint y: 370, distance: 222.0
click at [584, 212] on div "New Unleash Creativity, Speed Up Development Explore ideas faster and recolor s…" at bounding box center [783, 201] width 1480 height 227
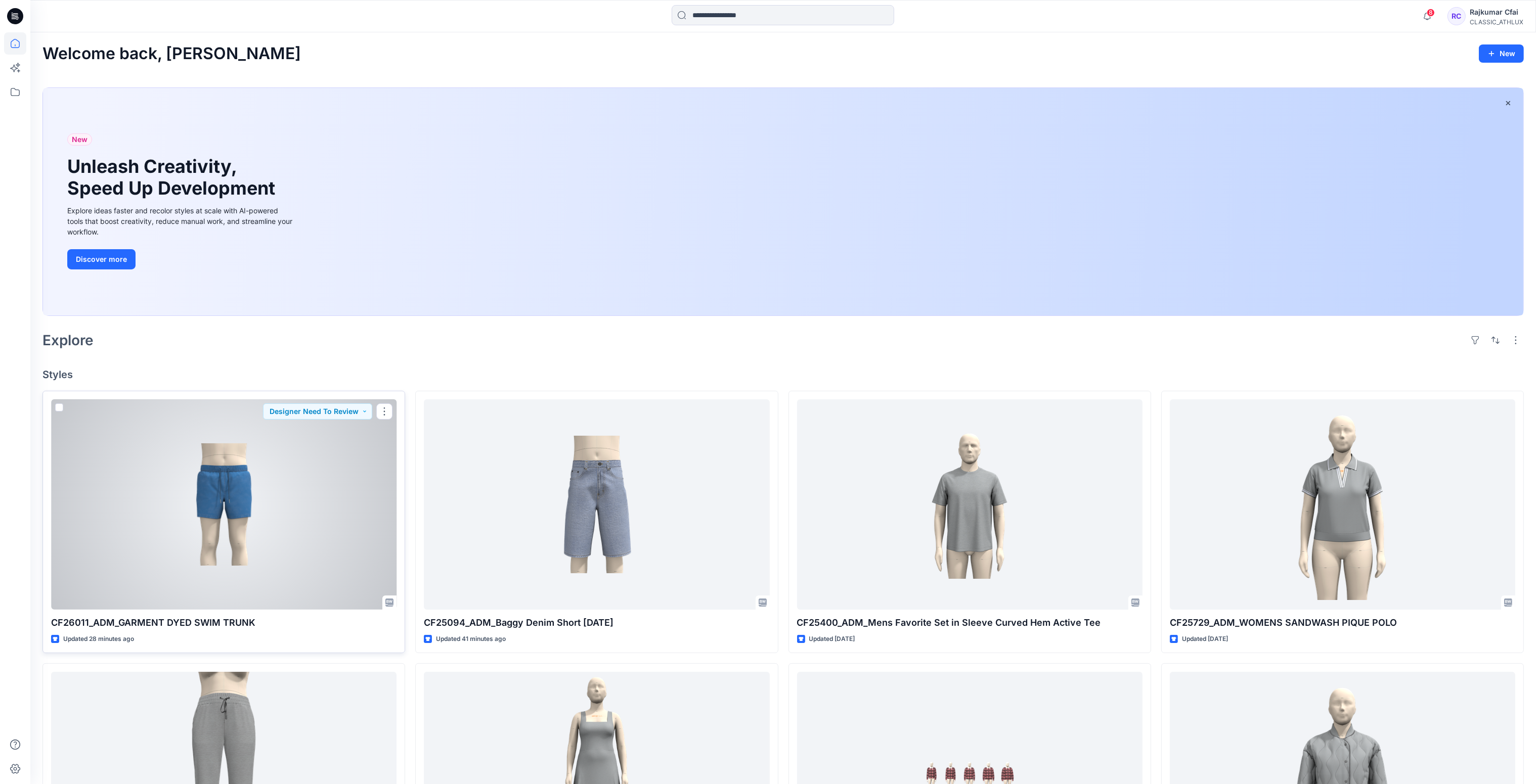
click at [232, 508] on div at bounding box center [224, 505] width 345 height 211
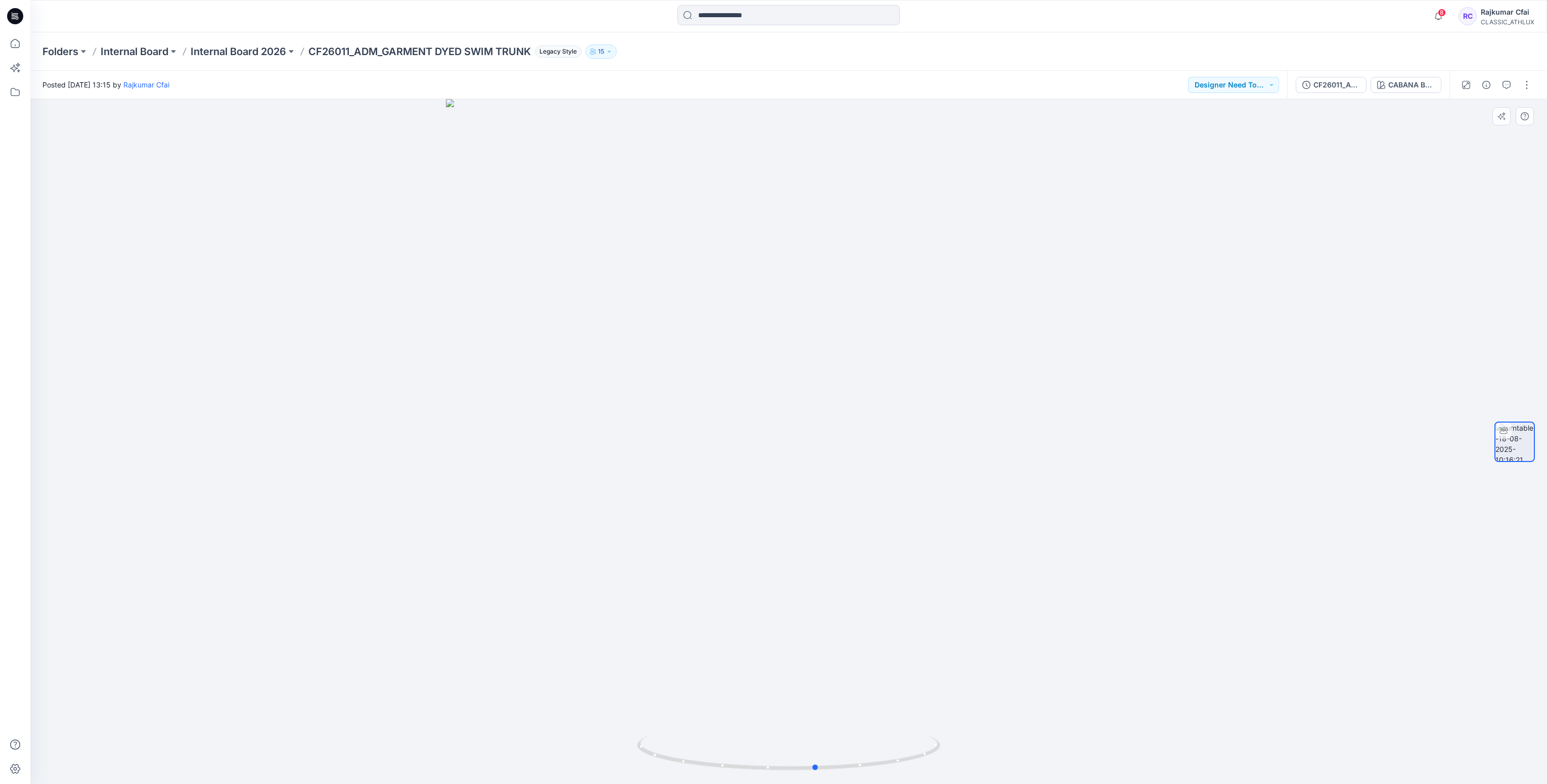
drag, startPoint x: 808, startPoint y: 768, endPoint x: 268, endPoint y: 363, distance: 675.0
click at [535, 745] on div at bounding box center [788, 441] width 1517 height 685
click at [1318, 83] on div "CF26011_ADM_GARMENT DYED SWIM TRUNK" at bounding box center [1337, 85] width 47 height 11
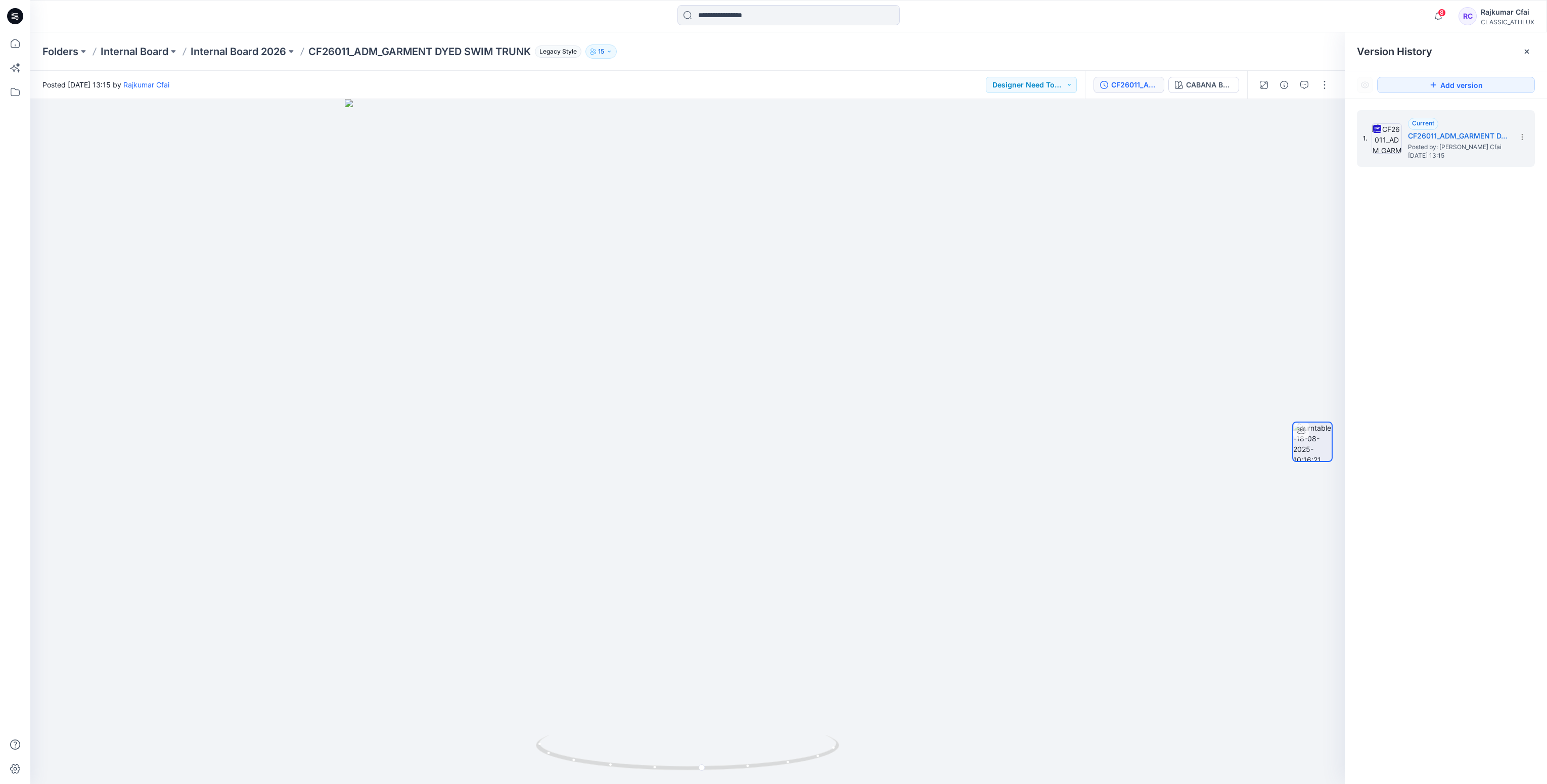
click at [8, 18] on icon at bounding box center [15, 16] width 16 height 16
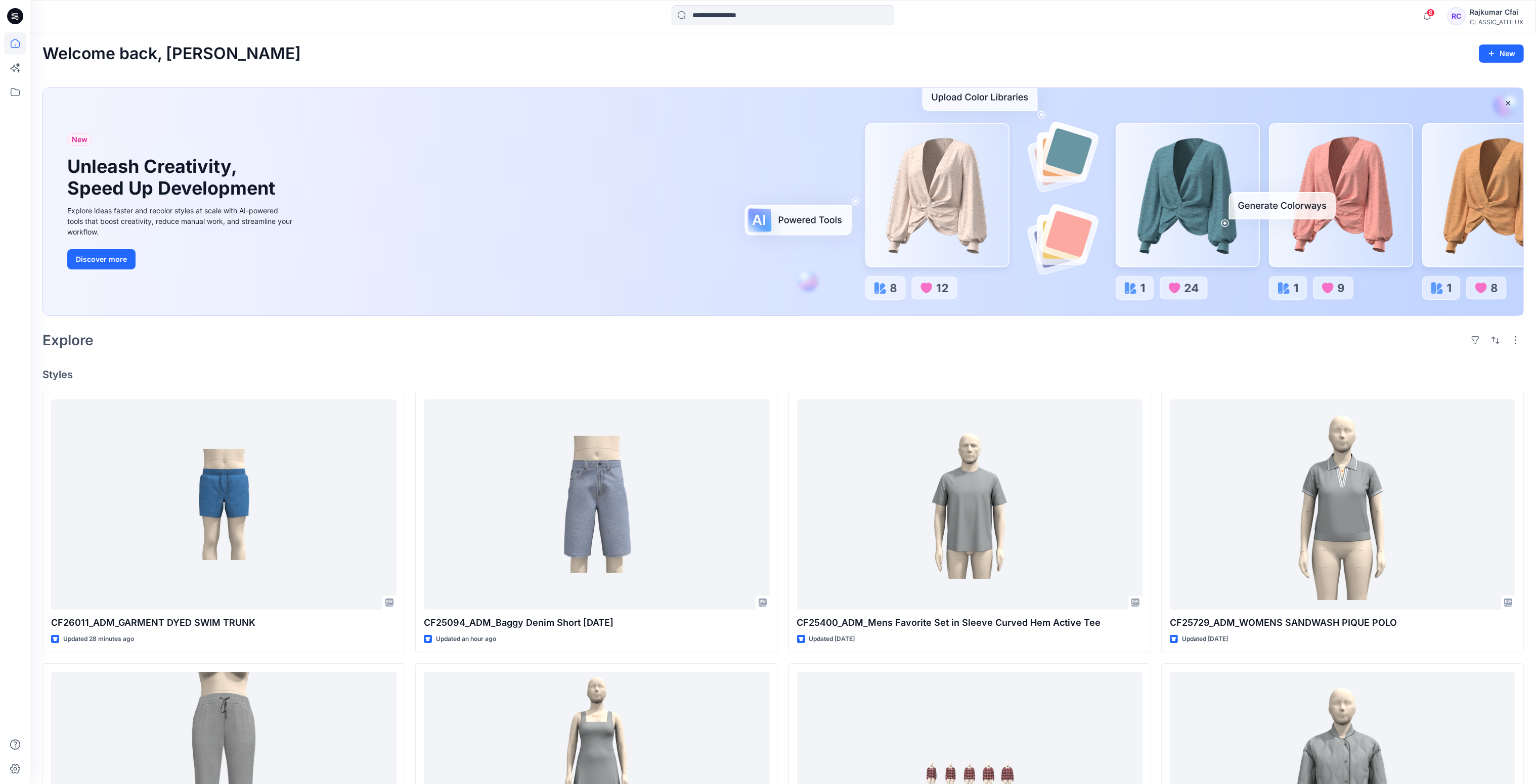
click at [602, 332] on div "Explore" at bounding box center [783, 340] width 1481 height 24
click at [582, 328] on div "Explore" at bounding box center [783, 340] width 1481 height 24
click at [677, 350] on div "Explore" at bounding box center [783, 340] width 1481 height 24
click at [14, 19] on icon at bounding box center [15, 16] width 16 height 16
drag, startPoint x: 783, startPoint y: 358, endPoint x: 281, endPoint y: 218, distance: 521.2
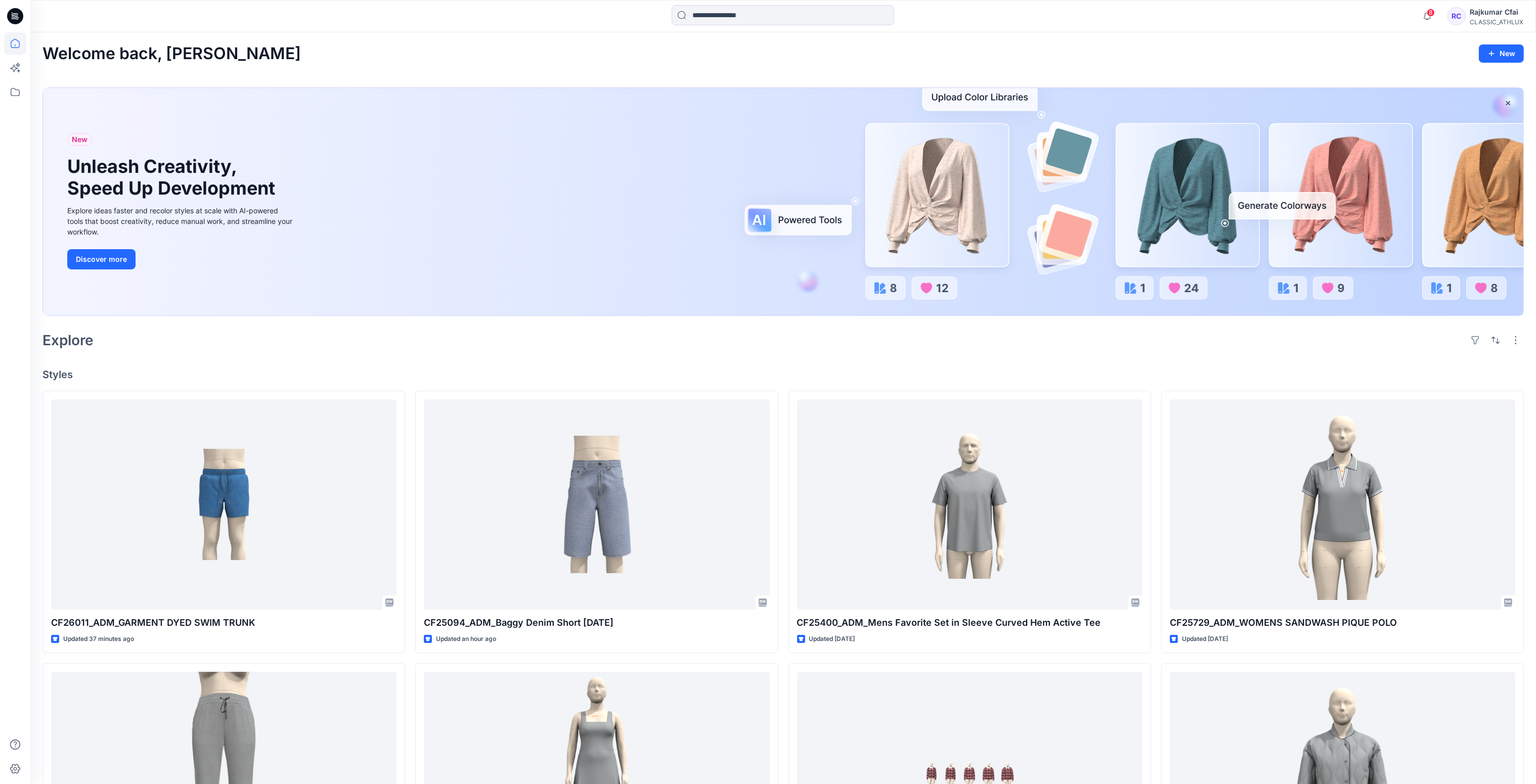
click at [782, 358] on div "Welcome back, [PERSON_NAME] New New Unleash Creativity, Speed Up Development Ex…" at bounding box center [783, 639] width 1506 height 1214
click at [15, 18] on icon at bounding box center [17, 18] width 4 height 1
click at [563, 344] on div "Explore" at bounding box center [783, 340] width 1481 height 24
click at [13, 18] on icon at bounding box center [15, 16] width 16 height 16
drag, startPoint x: 716, startPoint y: 350, endPoint x: 708, endPoint y: 385, distance: 35.9
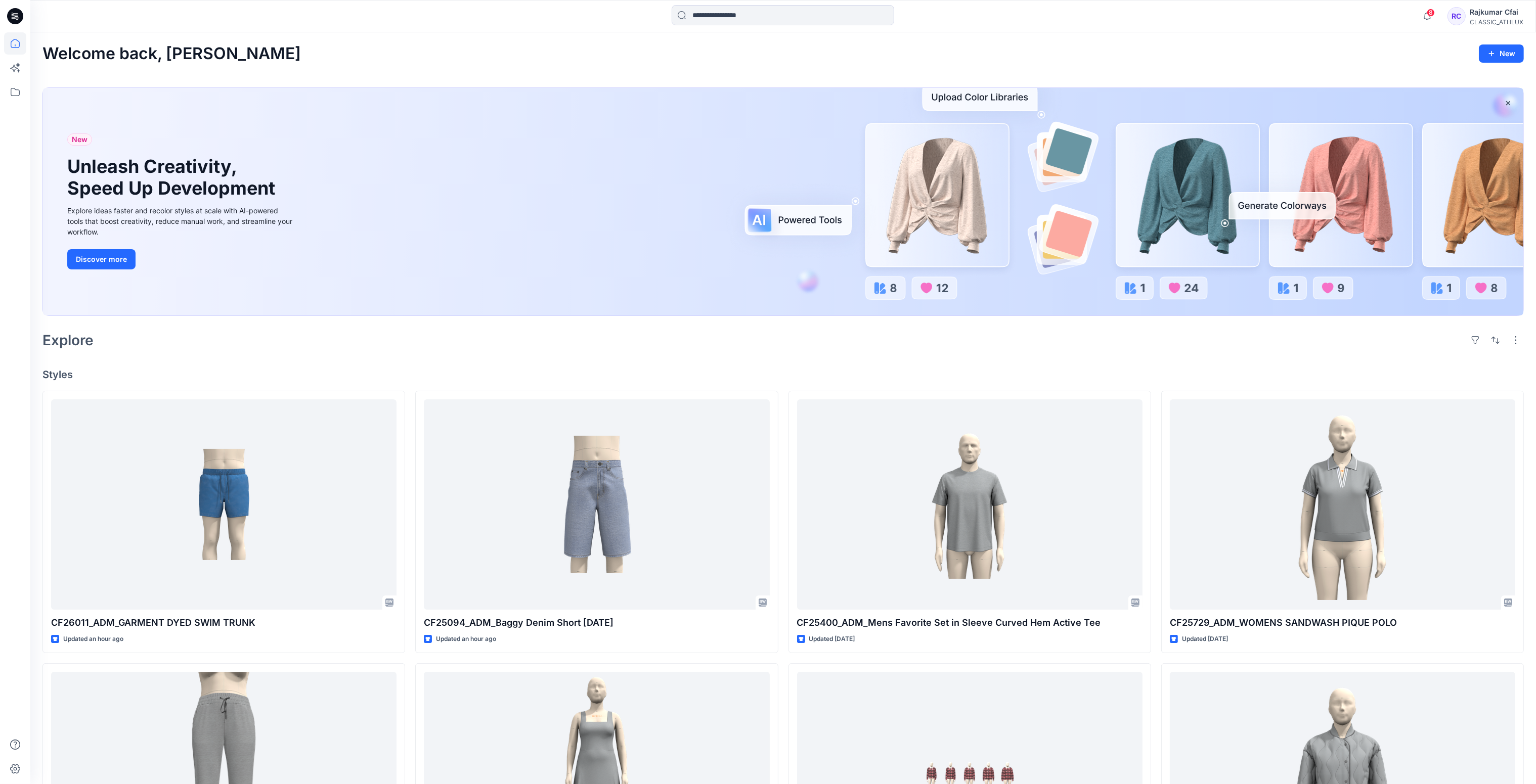
click at [716, 351] on div "Explore" at bounding box center [783, 340] width 1481 height 24
drag, startPoint x: 250, startPoint y: 369, endPoint x: 241, endPoint y: 423, distance: 54.7
click at [247, 378] on h4 "Styles" at bounding box center [783, 374] width 1481 height 12
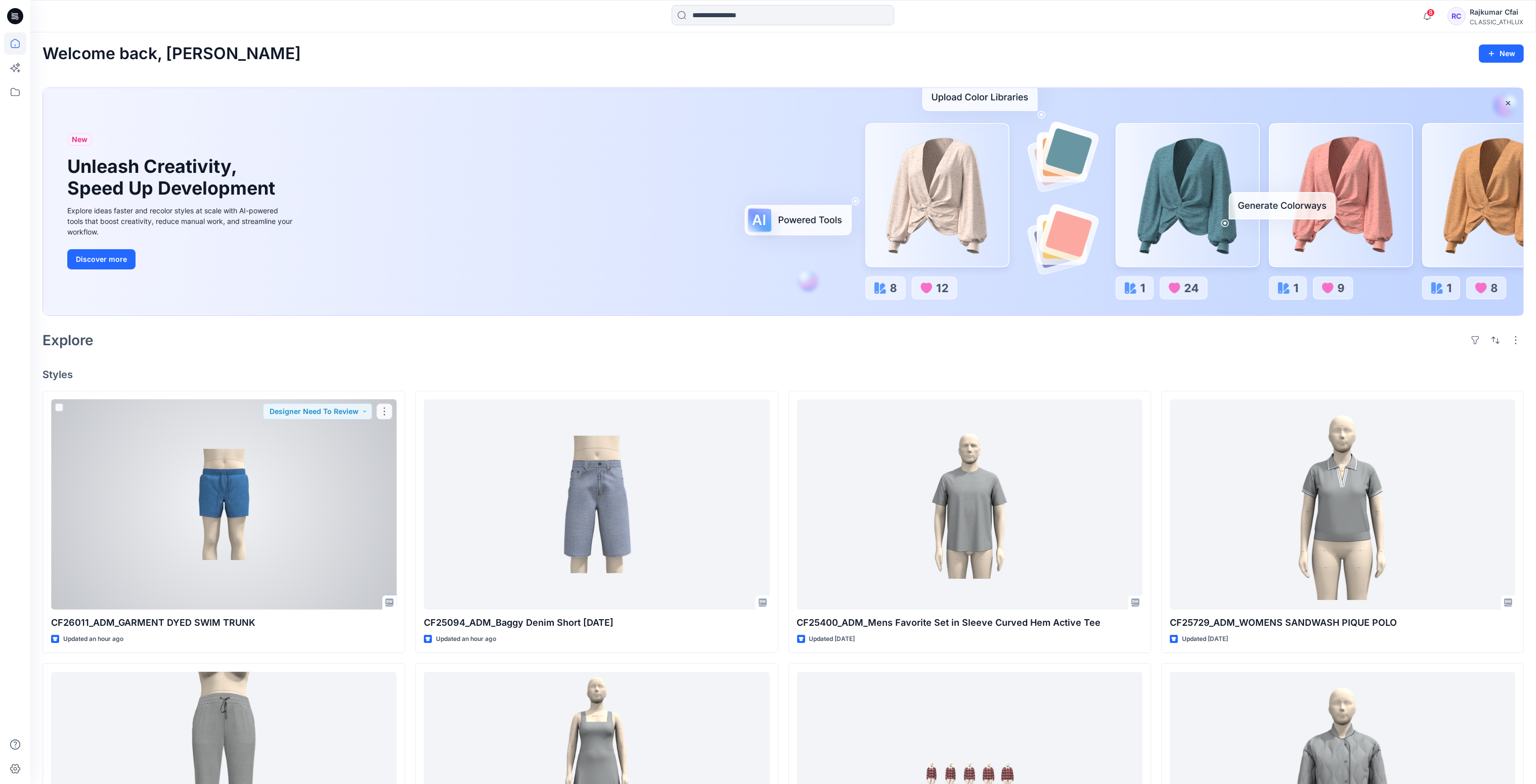
click at [247, 453] on div at bounding box center [224, 505] width 345 height 211
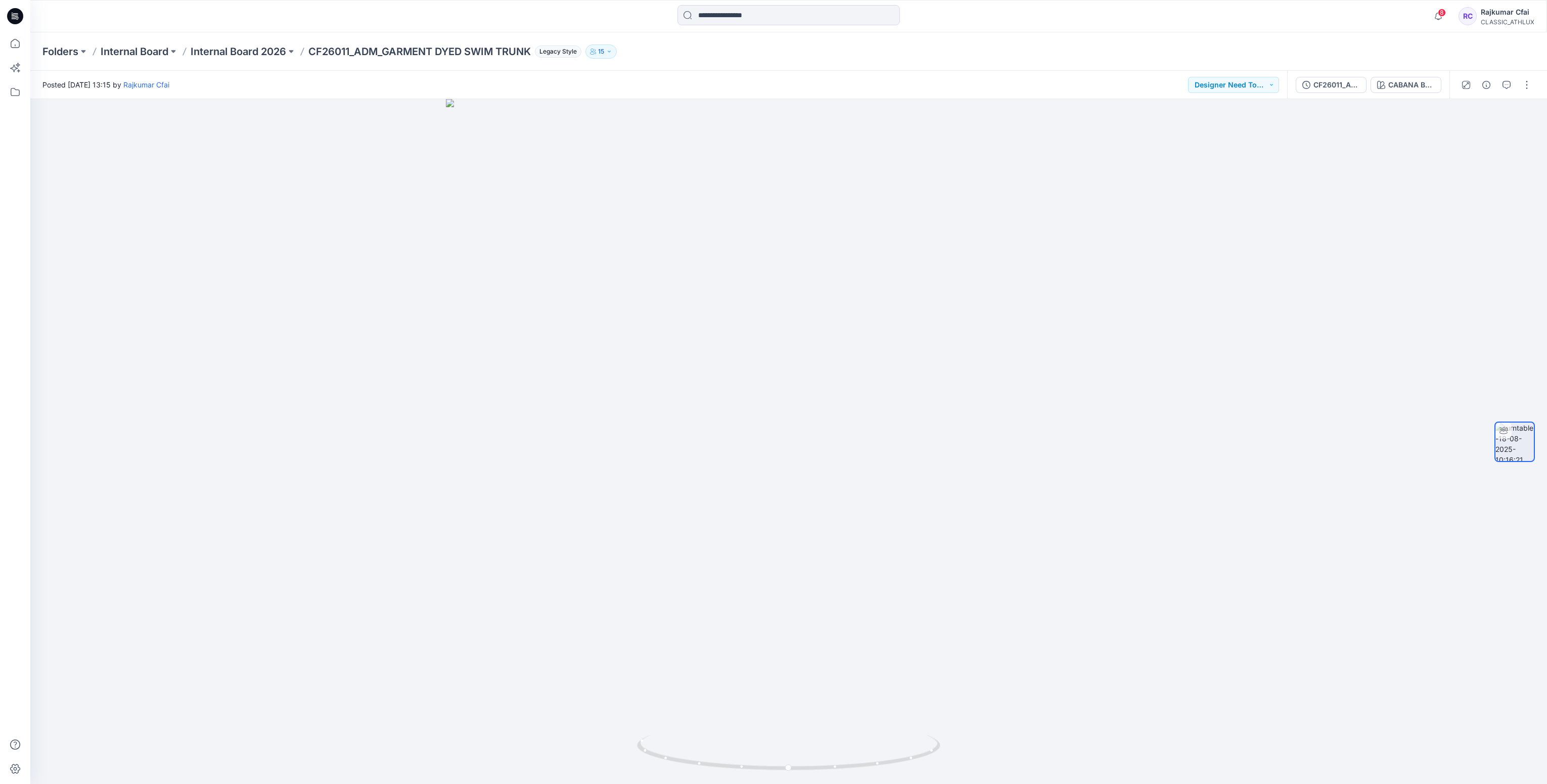
click at [15, 18] on icon at bounding box center [15, 16] width 16 height 16
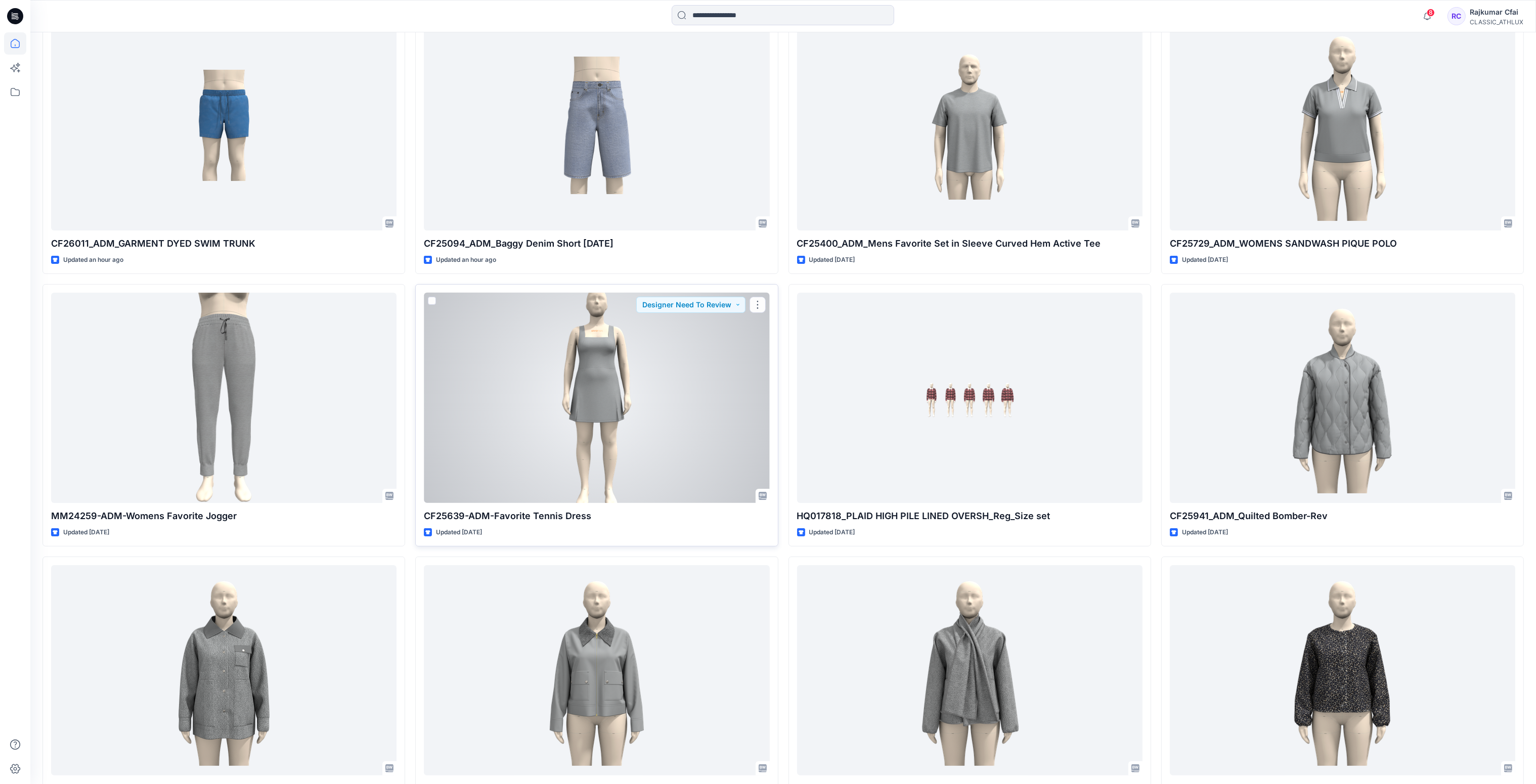
scroll to position [227, 0]
